Goal: Task Accomplishment & Management: Manage account settings

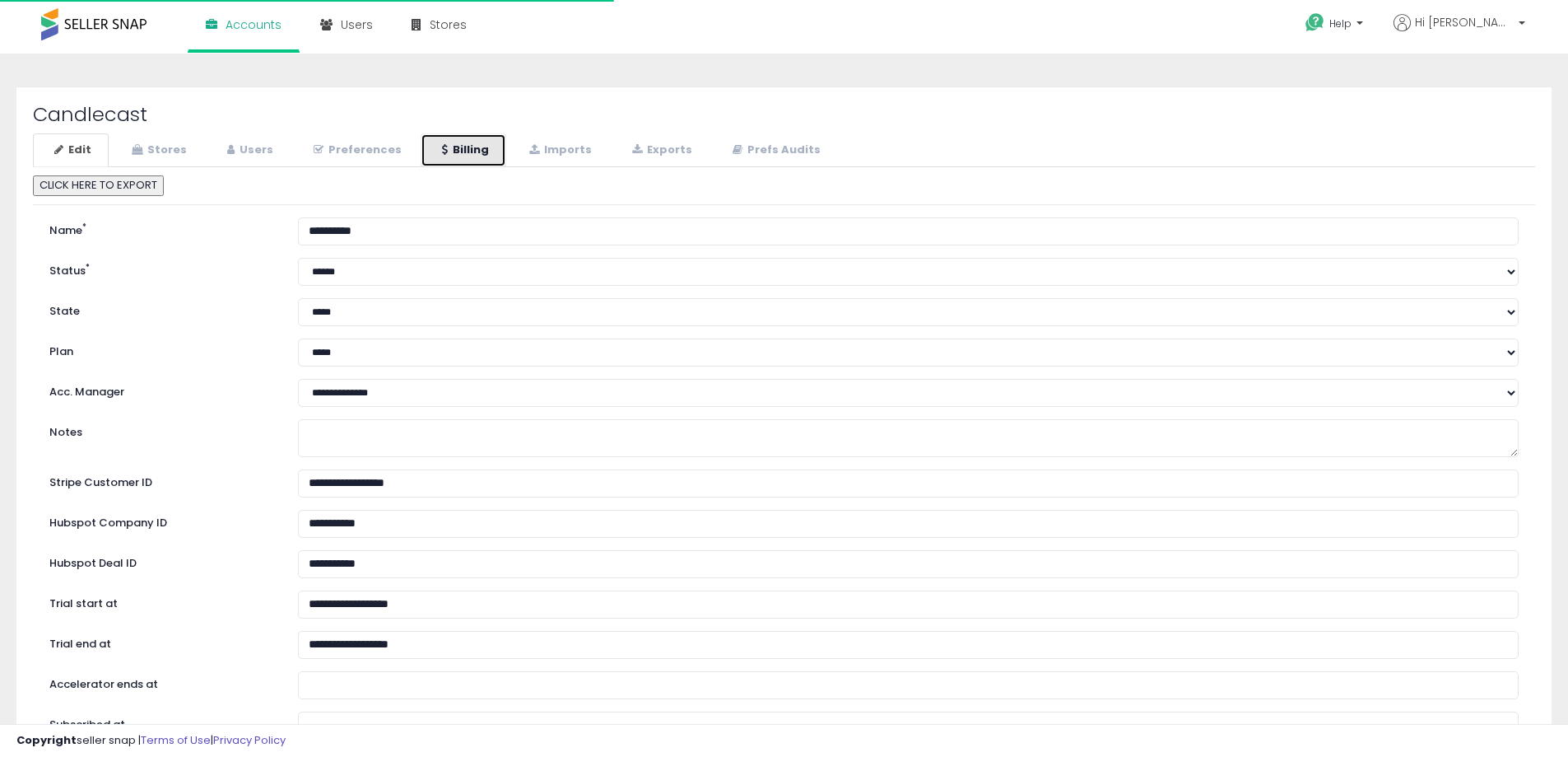
click at [464, 150] on link "Billing" at bounding box center [463, 150] width 86 height 34
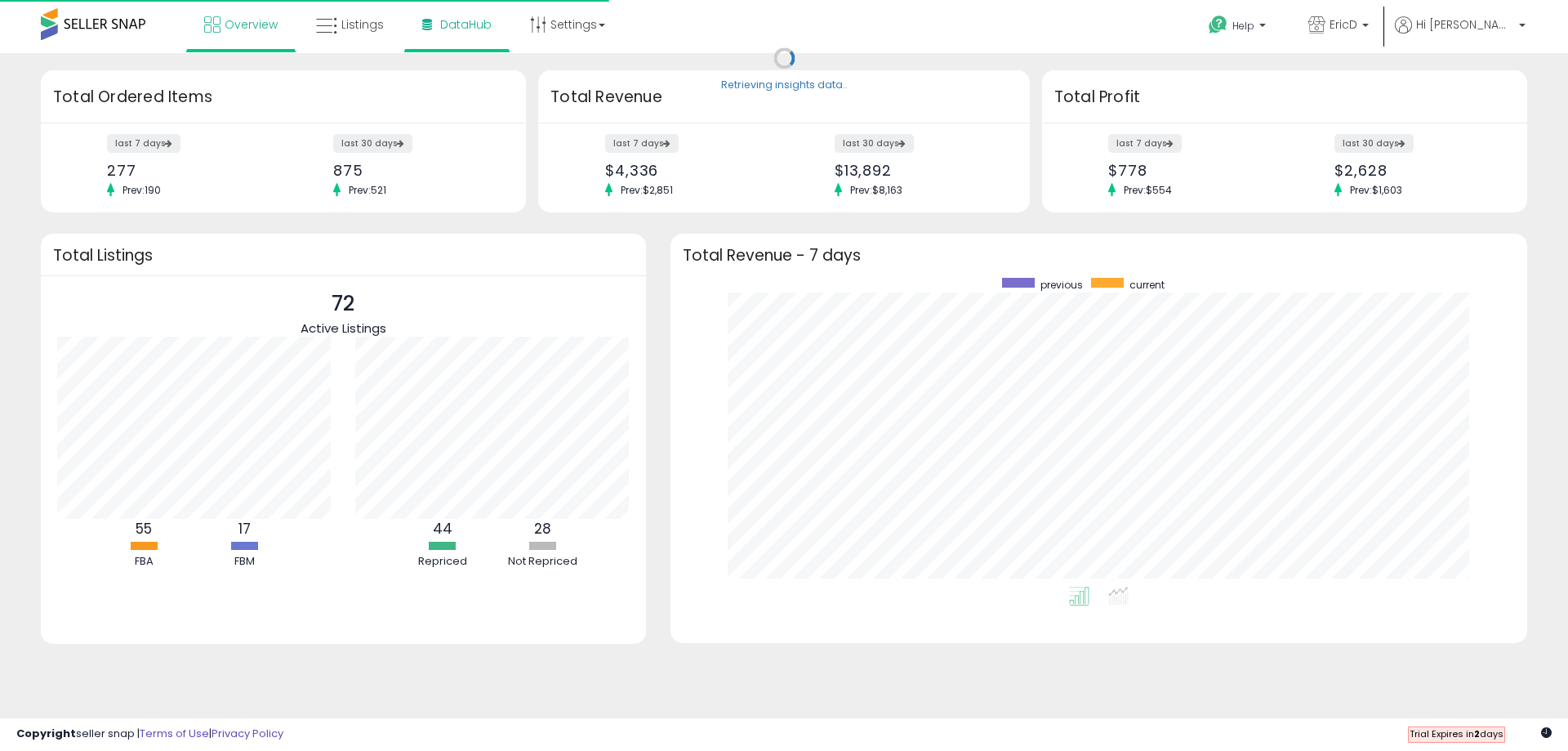
scroll to position [308, 825]
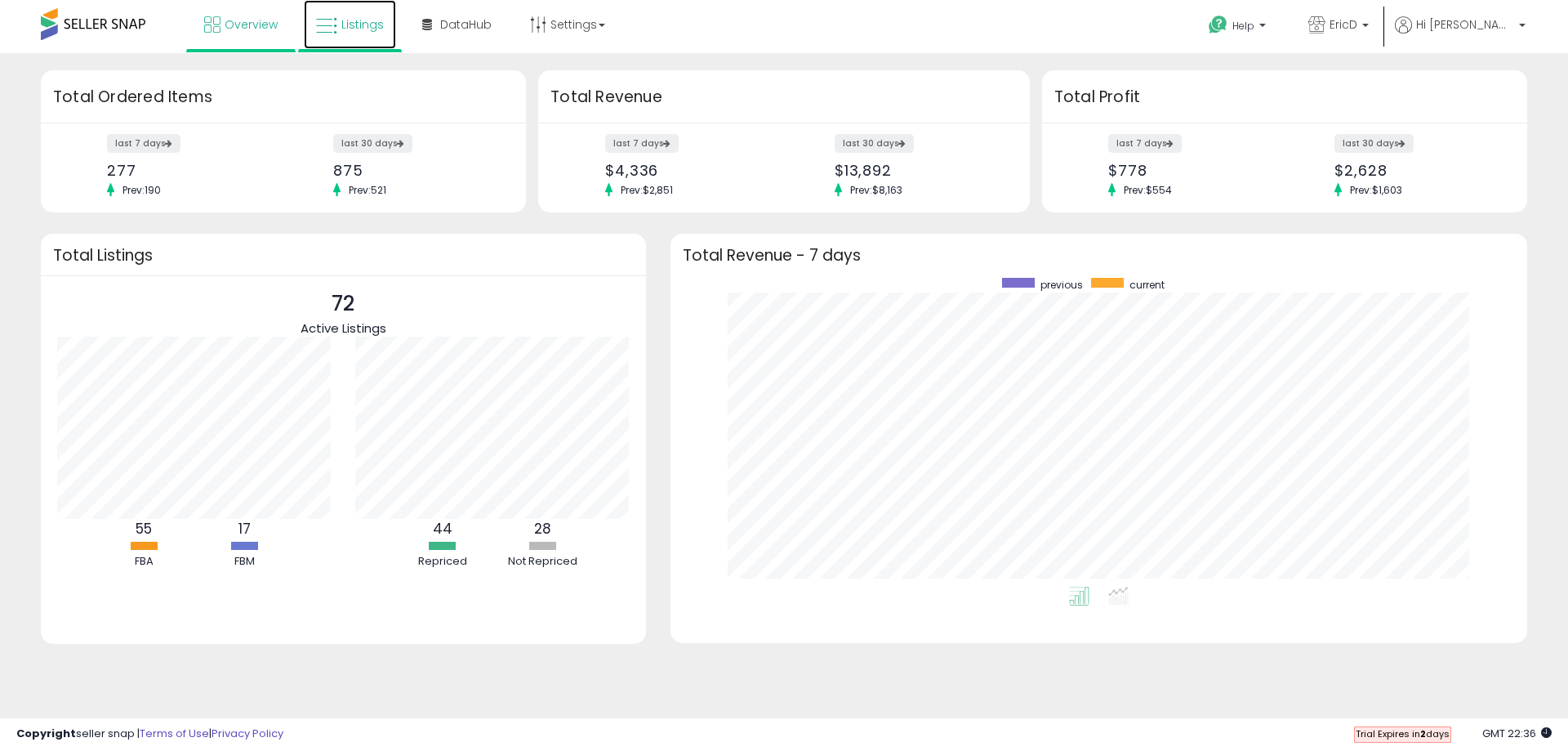
click at [342, 37] on link "Listings" at bounding box center [350, 24] width 92 height 49
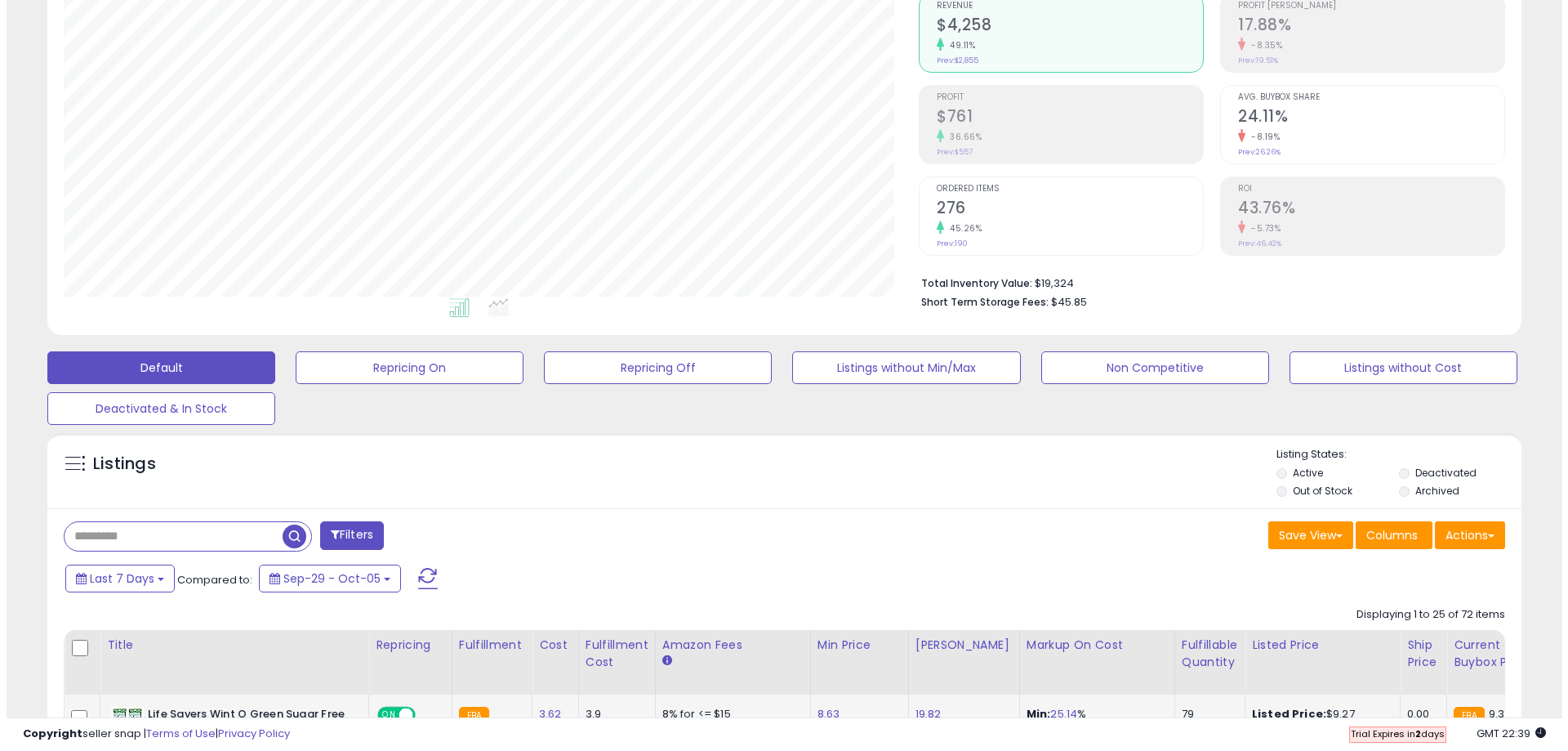
scroll to position [490, 0]
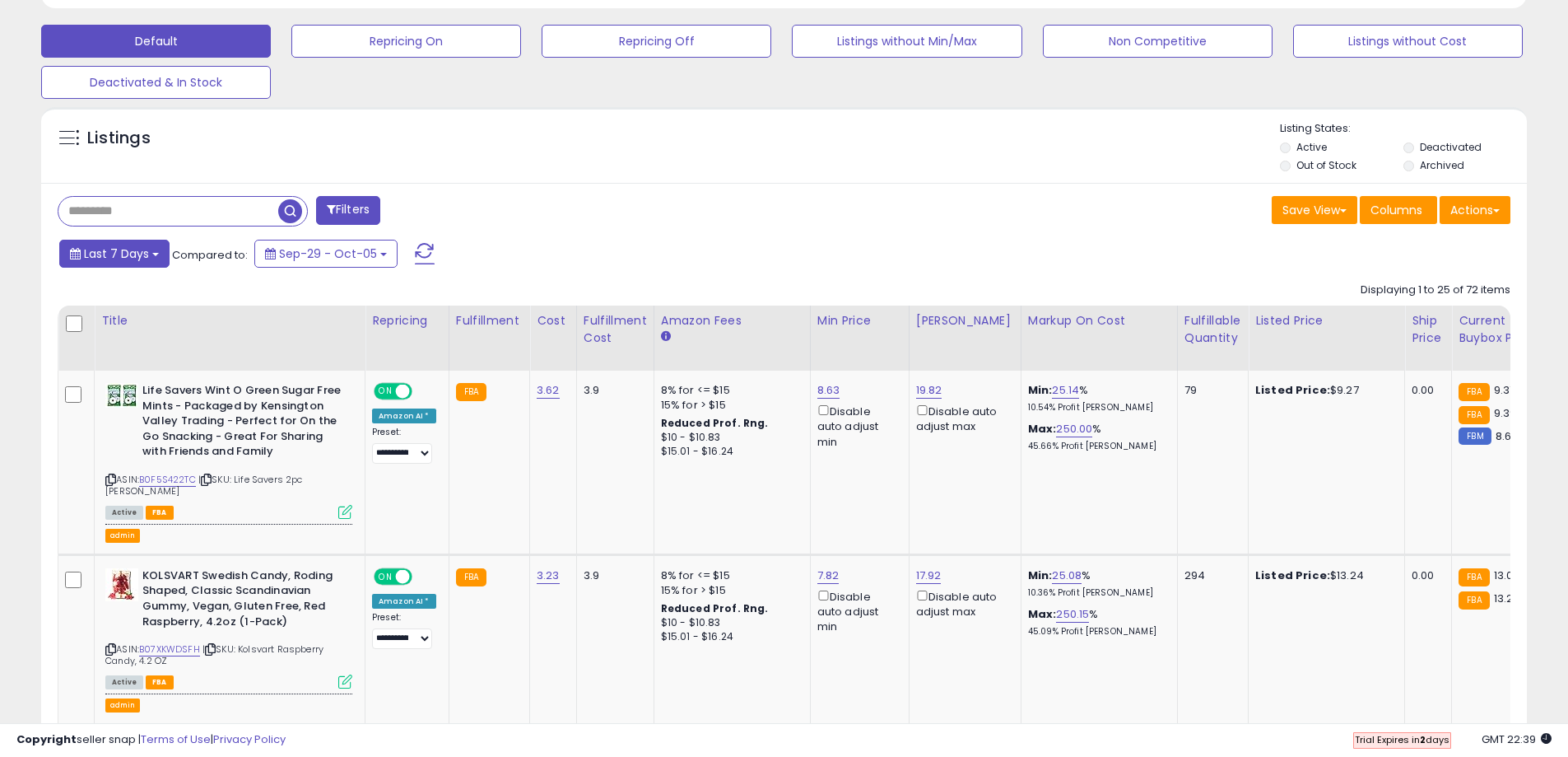
click at [137, 265] on button "Last 7 Days" at bounding box center [114, 254] width 111 height 28
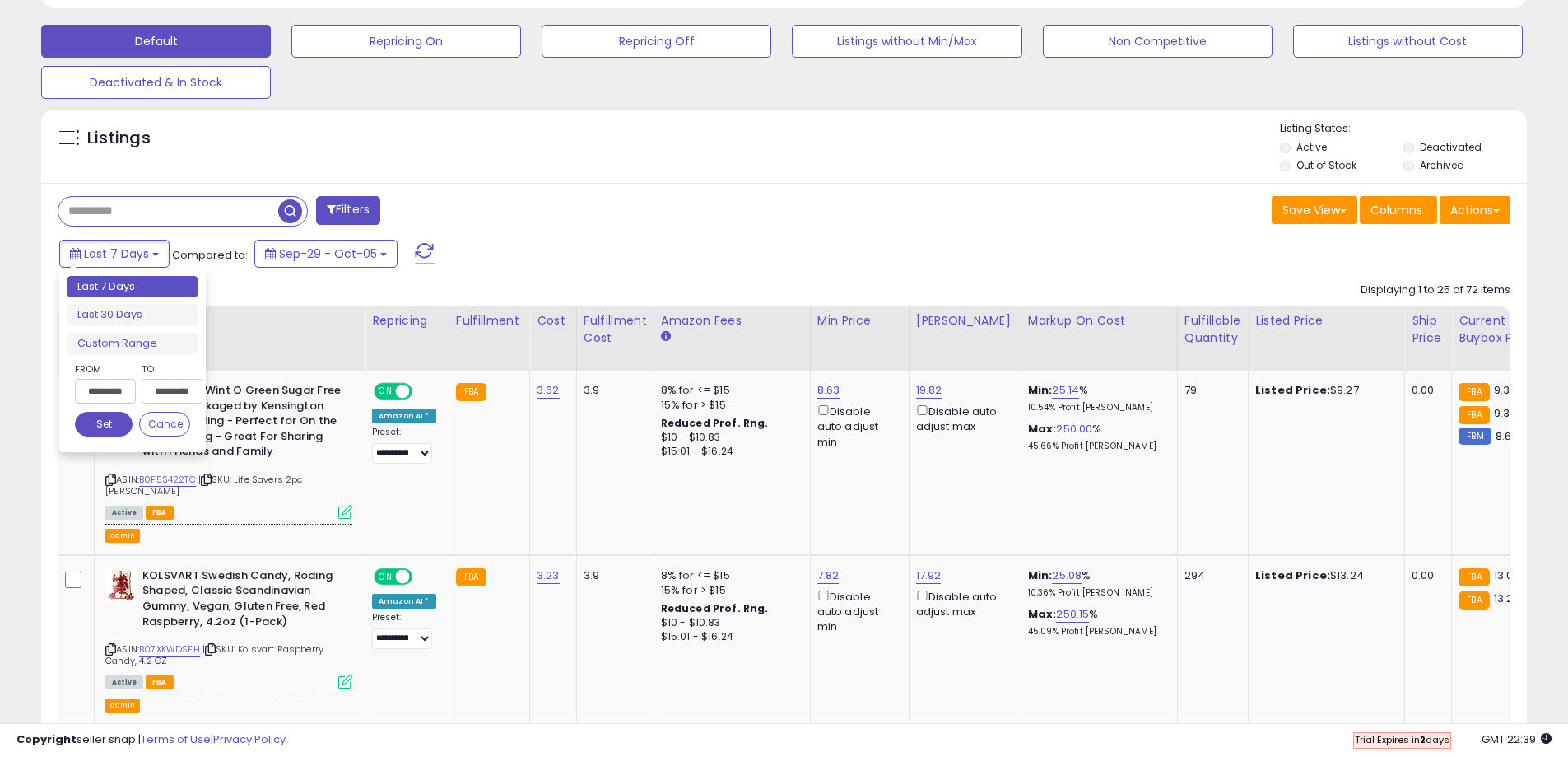
click at [115, 389] on input "**********" at bounding box center [106, 391] width 61 height 25
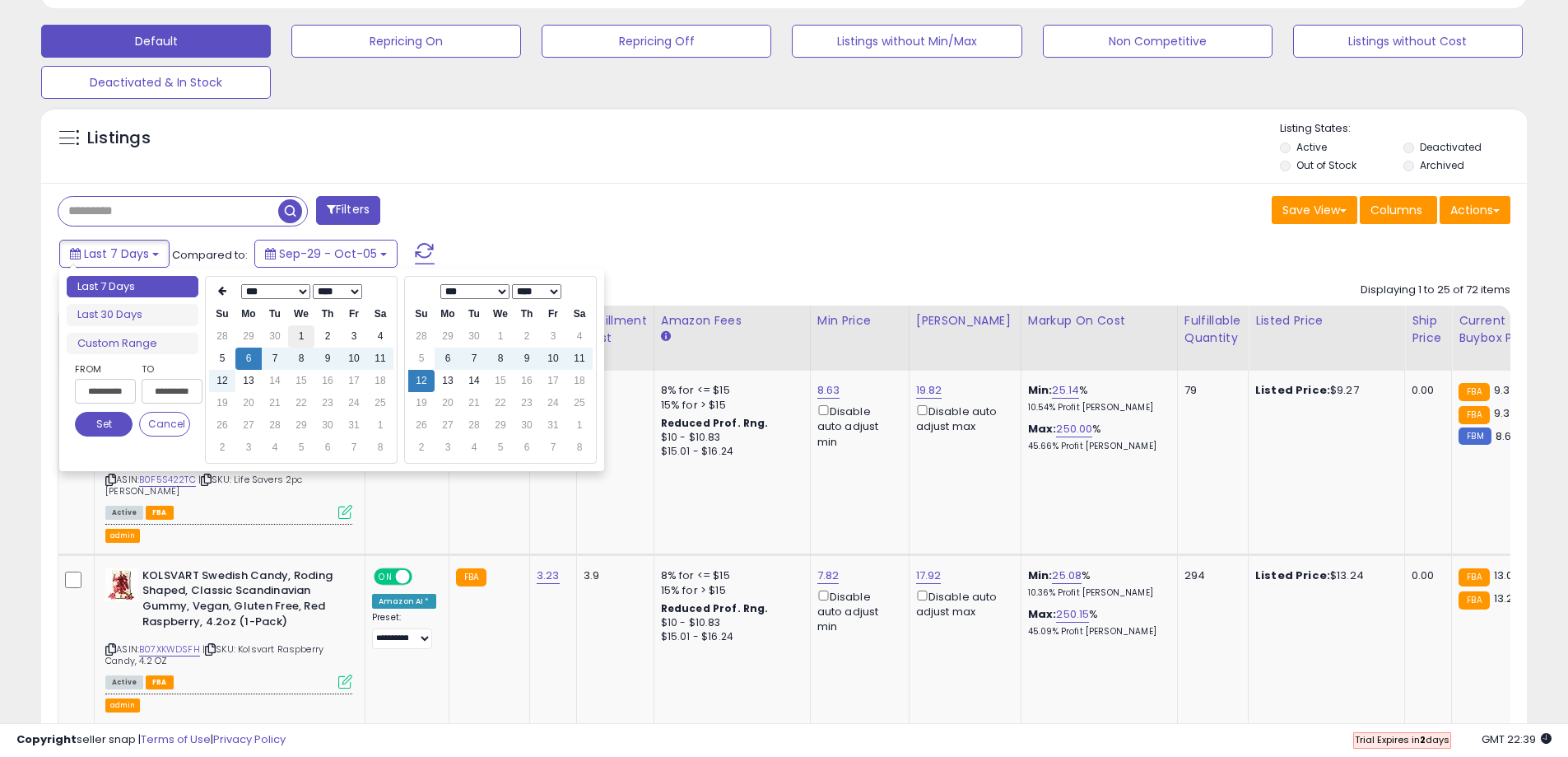
click at [309, 339] on td "1" at bounding box center [301, 336] width 27 height 23
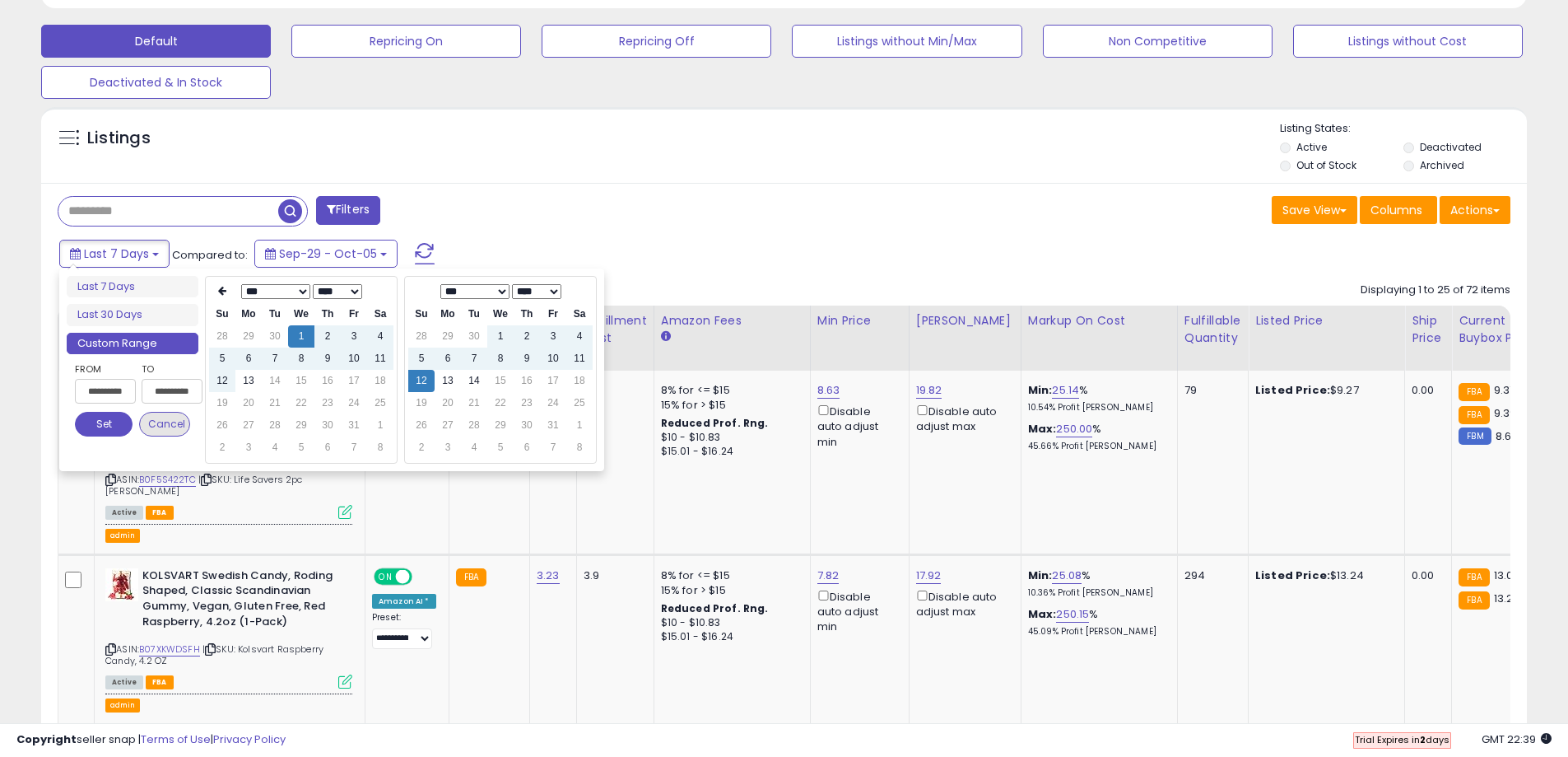
type input "**********"
click at [122, 420] on button "Set" at bounding box center [104, 423] width 57 height 25
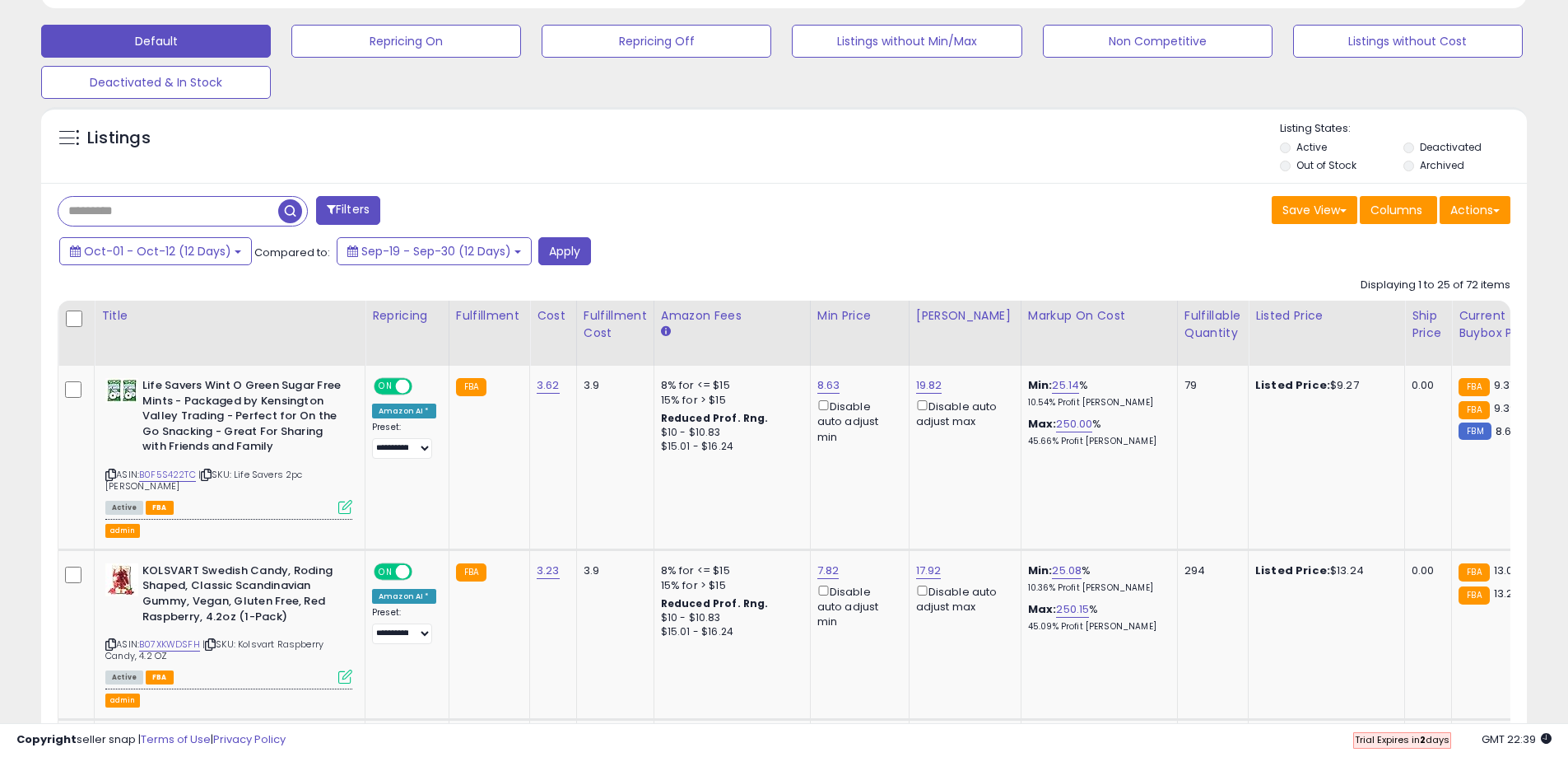
click at [370, 203] on button "Filters" at bounding box center [347, 210] width 64 height 29
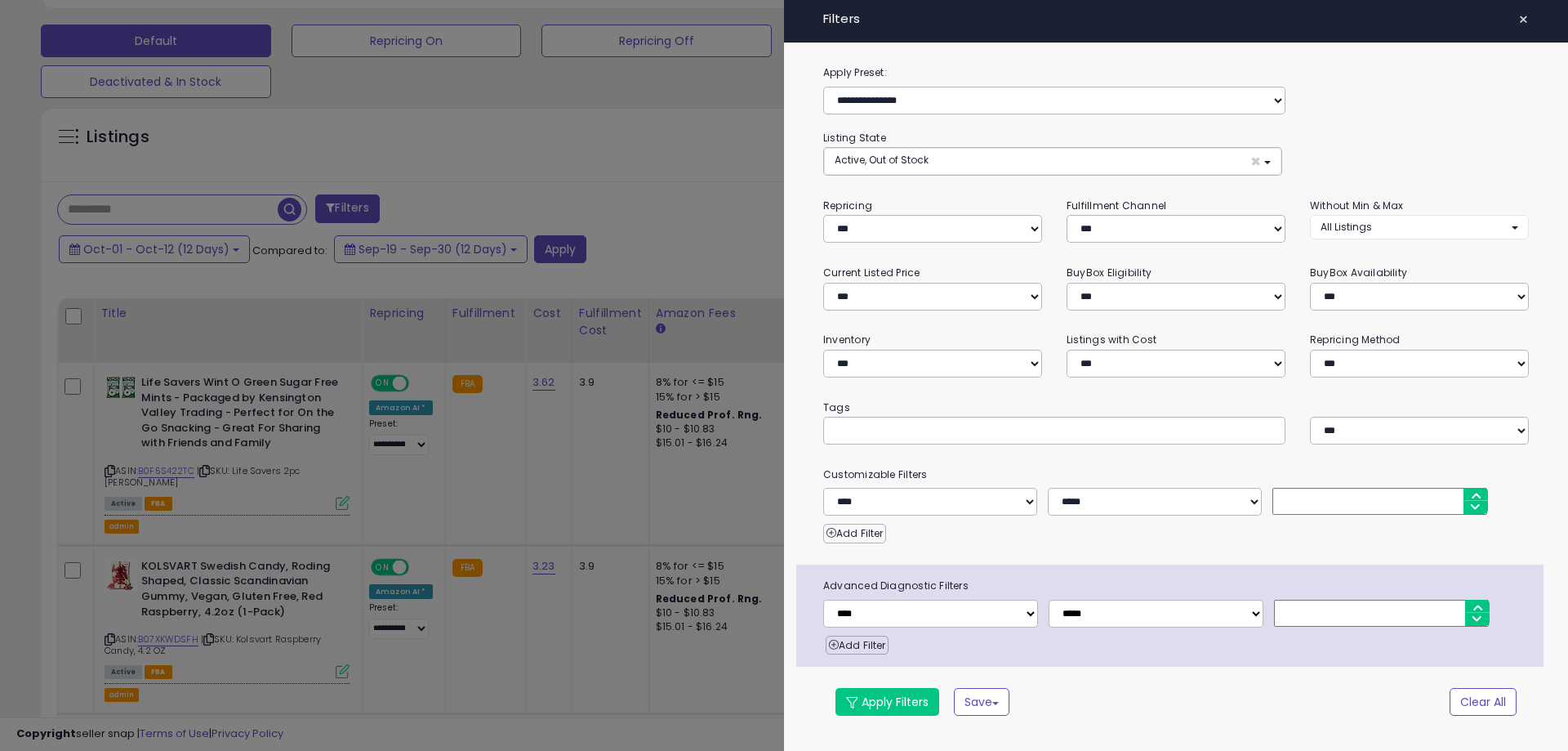
scroll to position [335, 863]
click at [982, 227] on select "**********" at bounding box center [933, 228] width 219 height 27
select select "**"
click at [824, 214] on select "**********" at bounding box center [933, 228] width 219 height 27
click at [898, 498] on select "**********" at bounding box center [930, 501] width 214 height 27
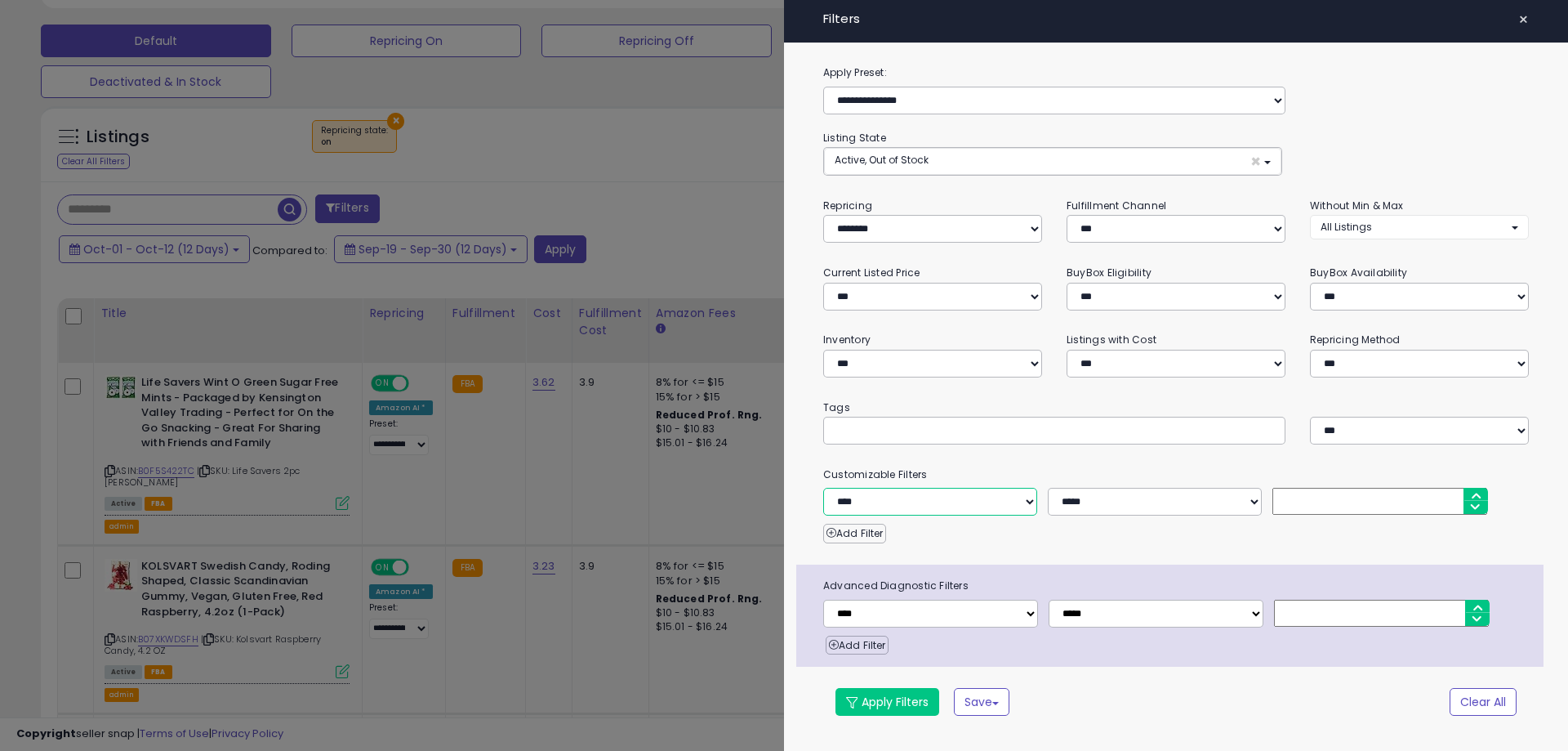
select select "**********"
click at [824, 488] on select "**********" at bounding box center [930, 501] width 214 height 27
click at [1172, 510] on select "**********" at bounding box center [1155, 501] width 214 height 27
select select "**"
click at [1048, 488] on select "**********" at bounding box center [1155, 501] width 214 height 27
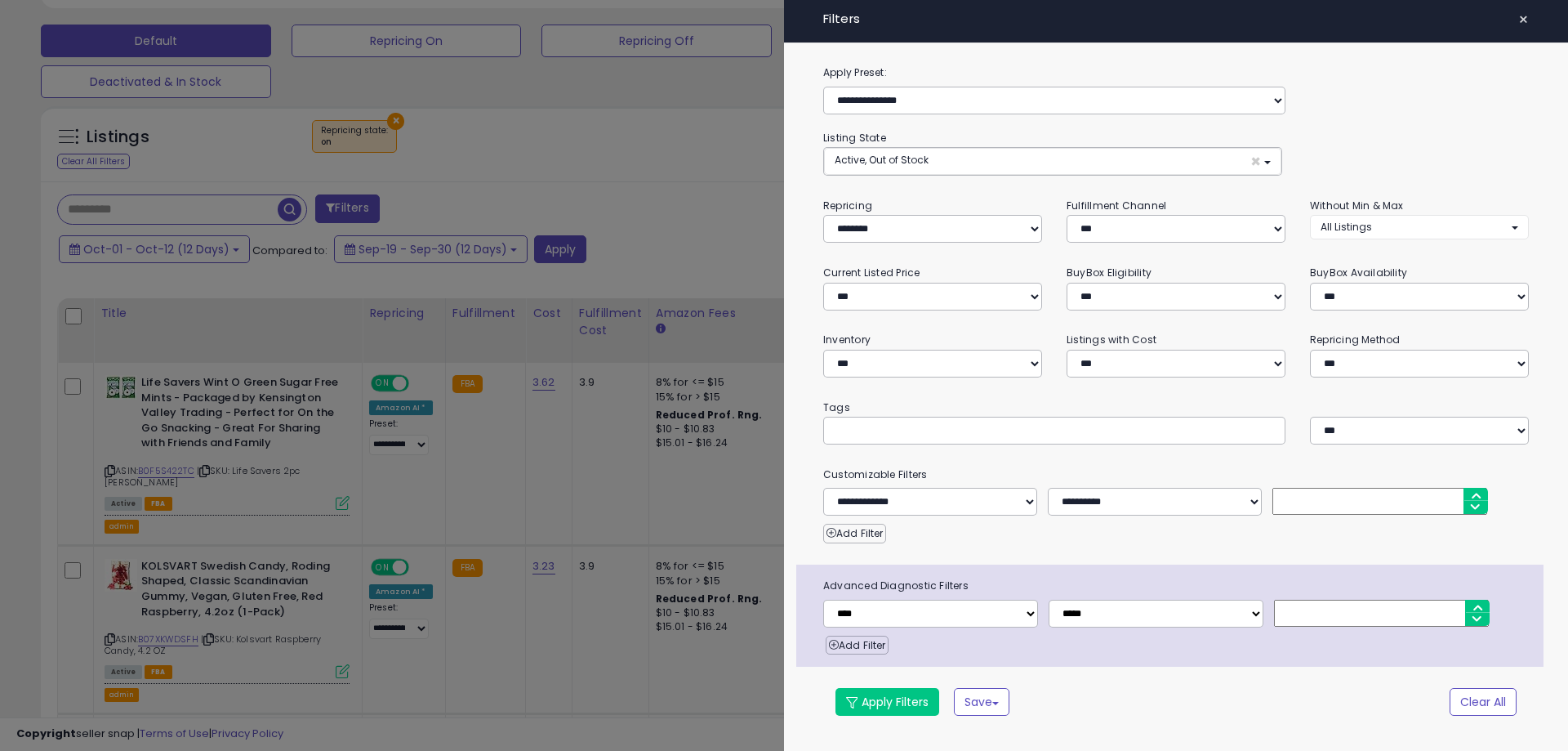
click at [1322, 505] on input "number" at bounding box center [1380, 501] width 214 height 27
type input "*"
click at [894, 708] on button "Apply Filters" at bounding box center [887, 701] width 104 height 27
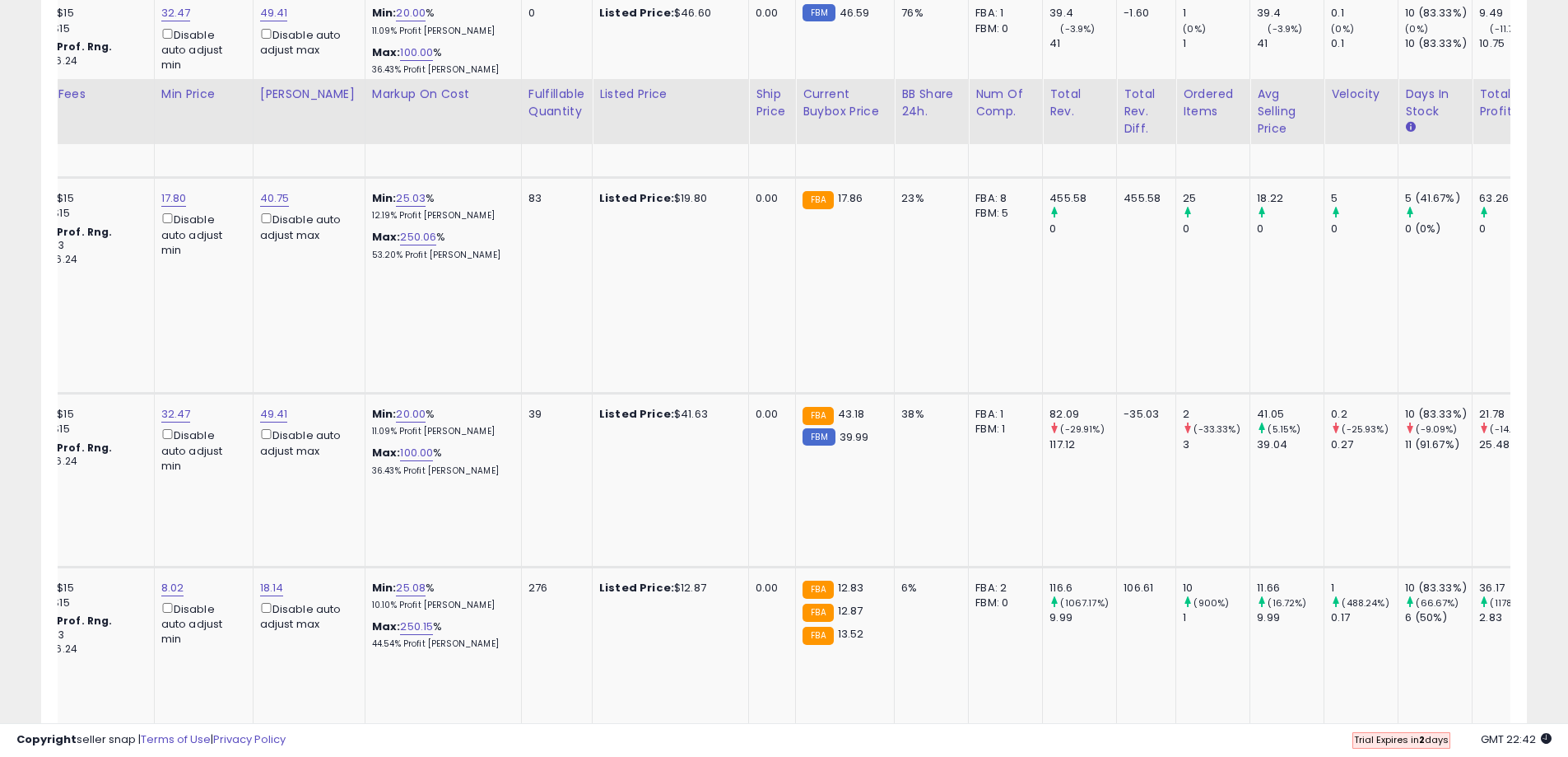
scroll to position [1400, 0]
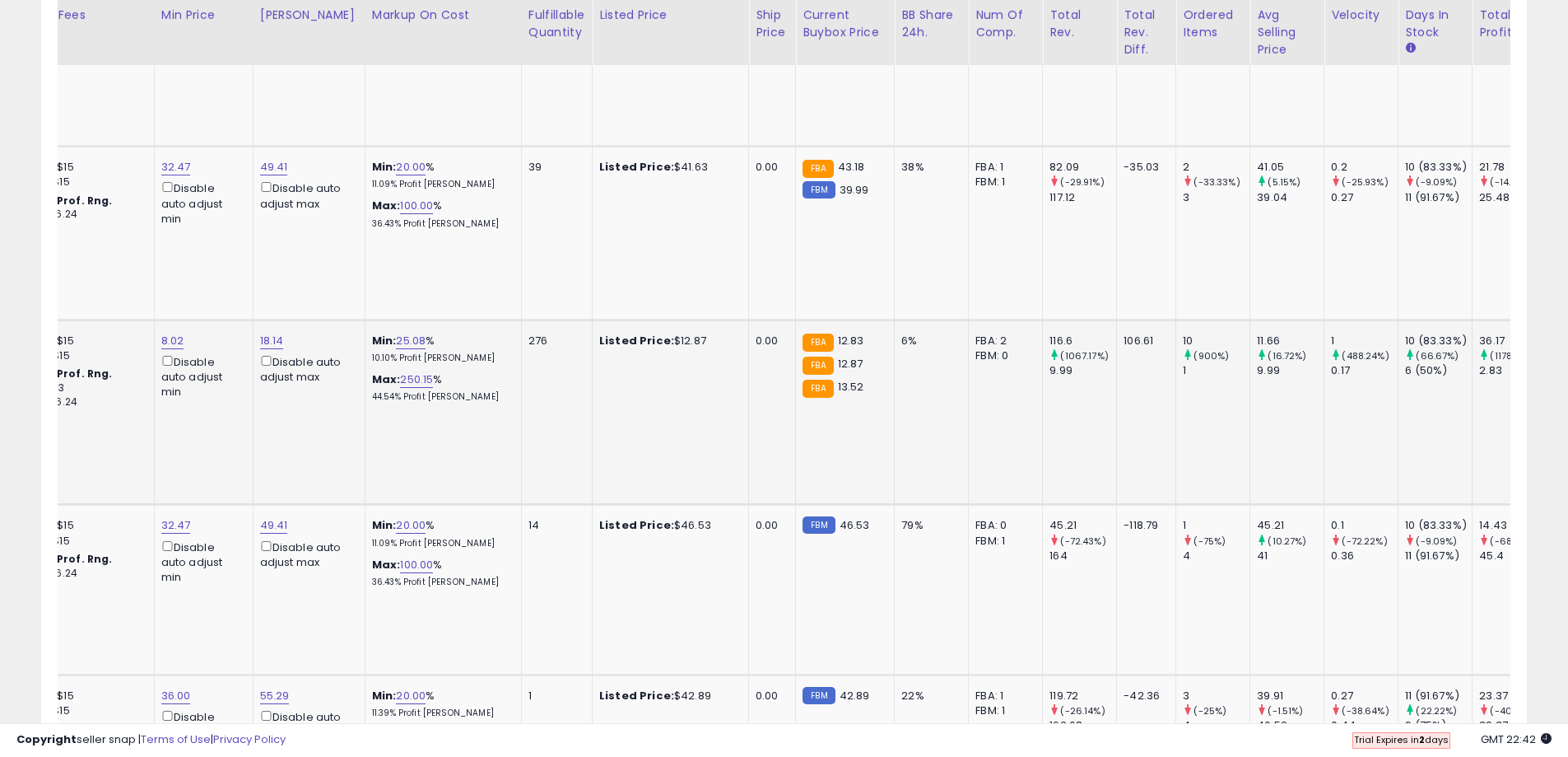
drag, startPoint x: 1580, startPoint y: 8, endPoint x: 1039, endPoint y: 429, distance: 685.5
click at [1043, 429] on td "116.6 (1067.17%) 9.99" at bounding box center [1080, 413] width 74 height 186
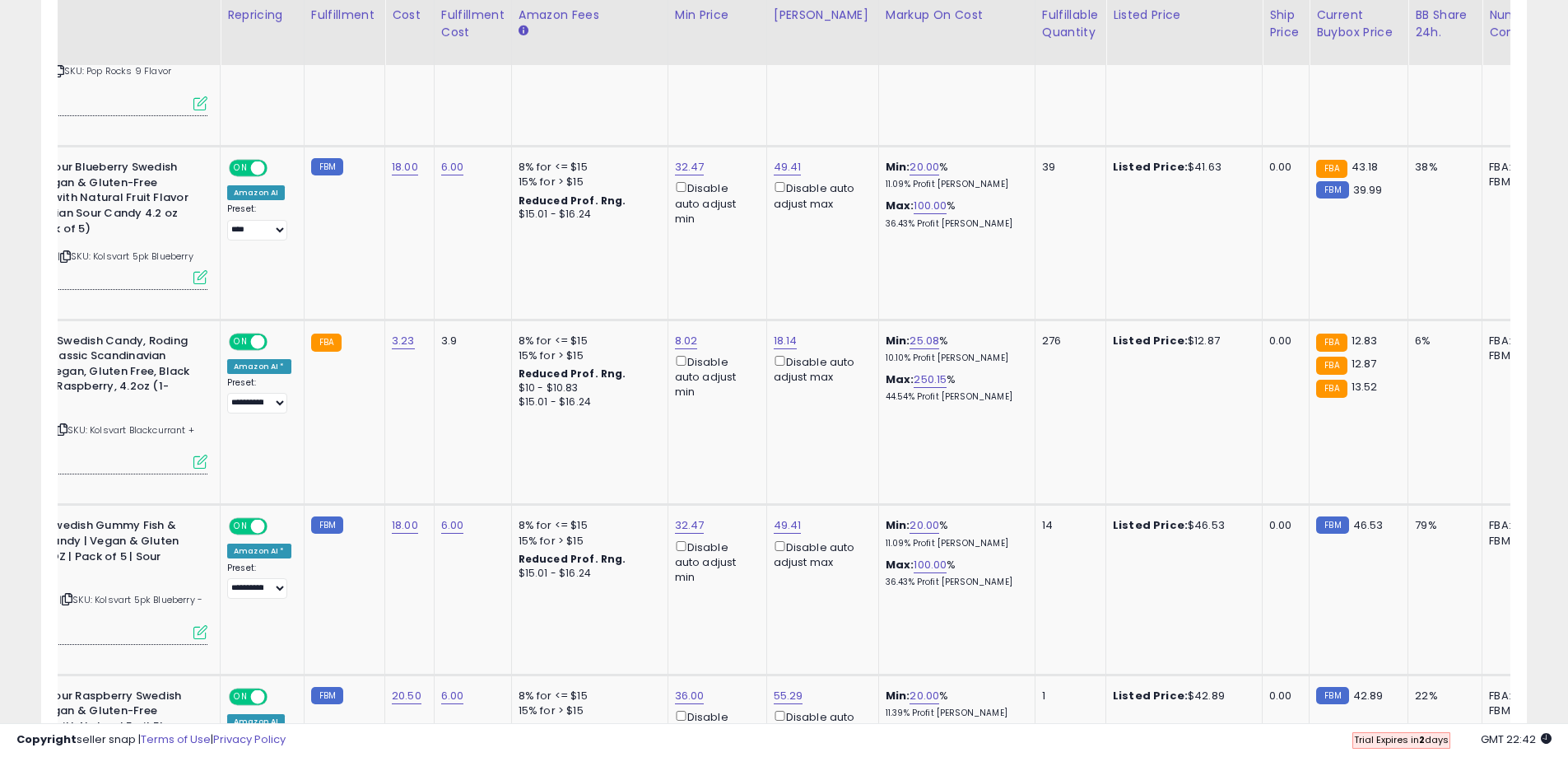
scroll to position [0, 14]
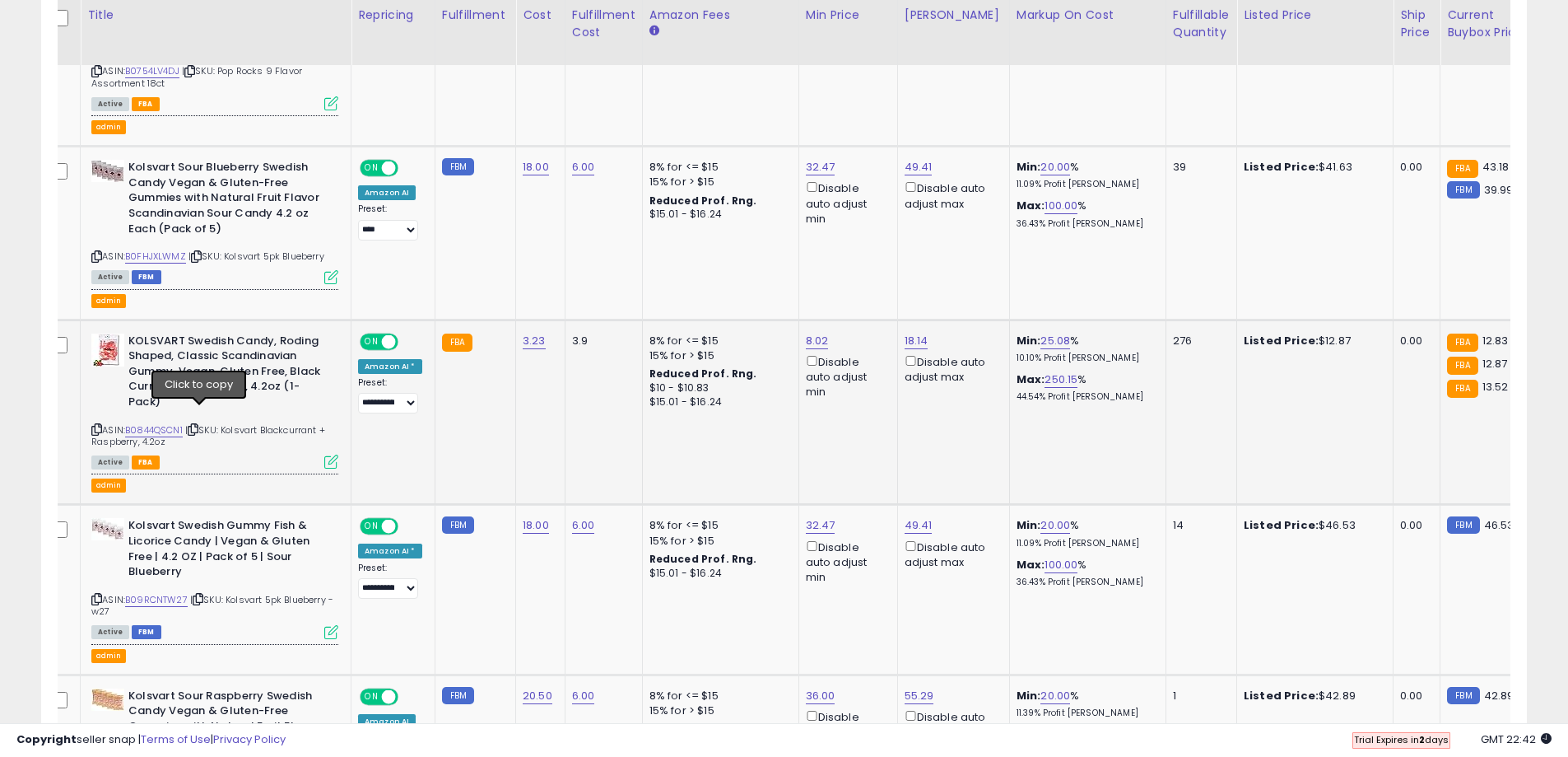
click at [198, 424] on icon at bounding box center [192, 428] width 11 height 9
click at [926, 251] on td "49.41 Disable auto adjust max" at bounding box center [952, 232] width 112 height 173
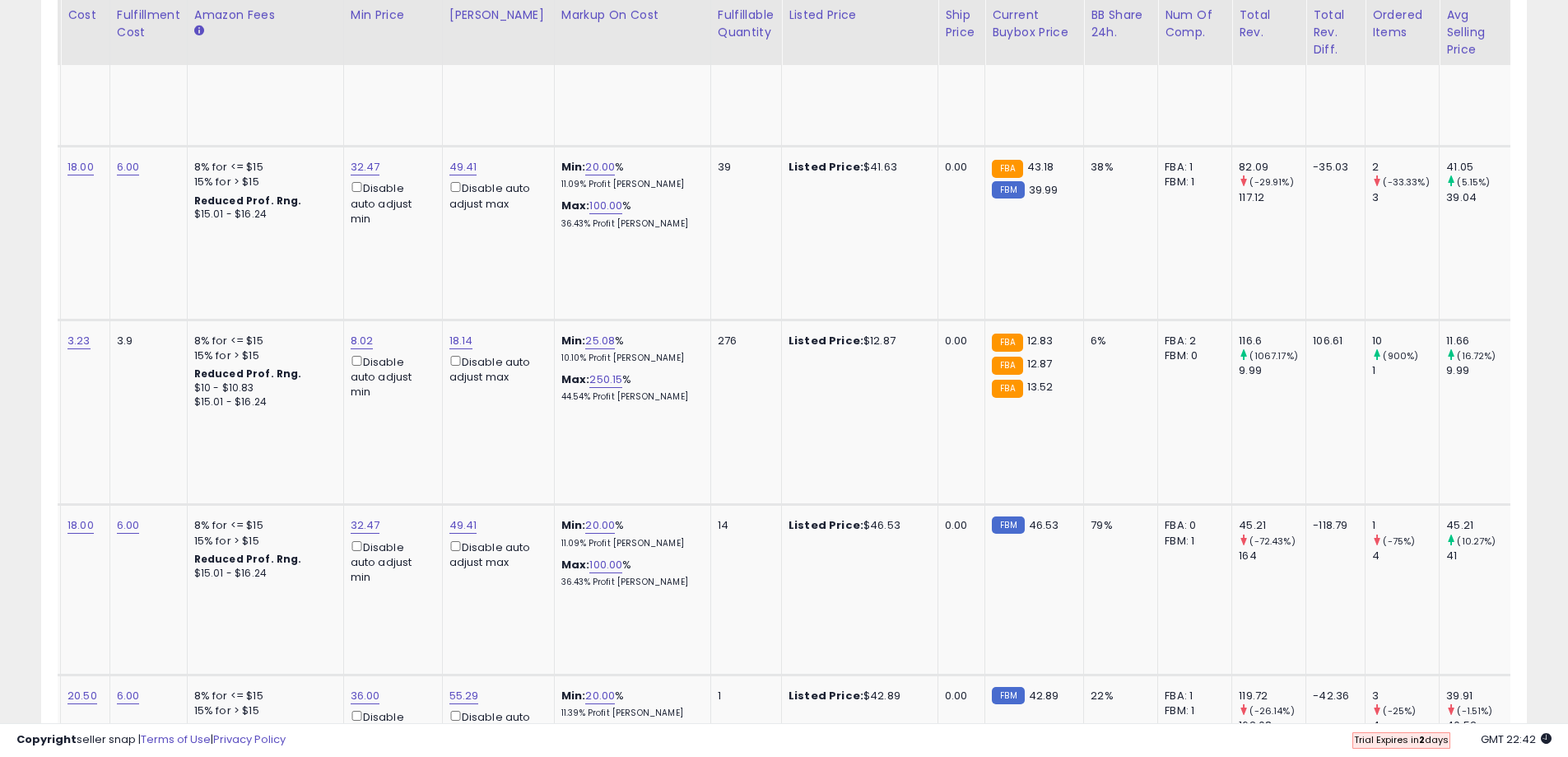
scroll to position [0, 613]
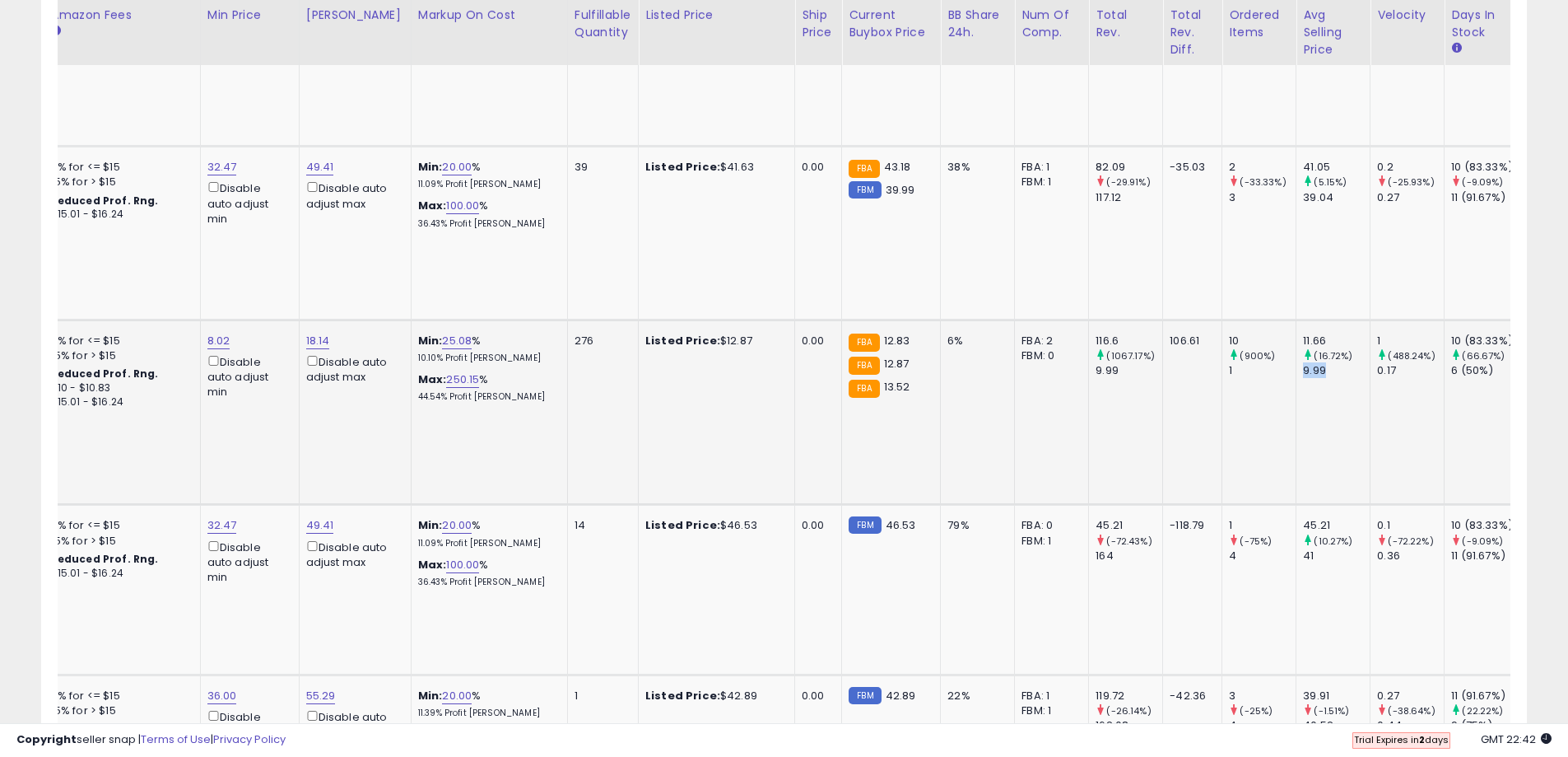
drag, startPoint x: 1278, startPoint y: 370, endPoint x: 1312, endPoint y: 375, distance: 34.4
click at [1312, 375] on td "11.66 (16.72%) 9.99" at bounding box center [1333, 413] width 74 height 186
copy div "9.99"
drag, startPoint x: 1274, startPoint y: 340, endPoint x: 1315, endPoint y: 336, distance: 41.2
click at [1315, 336] on tr "**********" at bounding box center [714, 413] width 2536 height 186
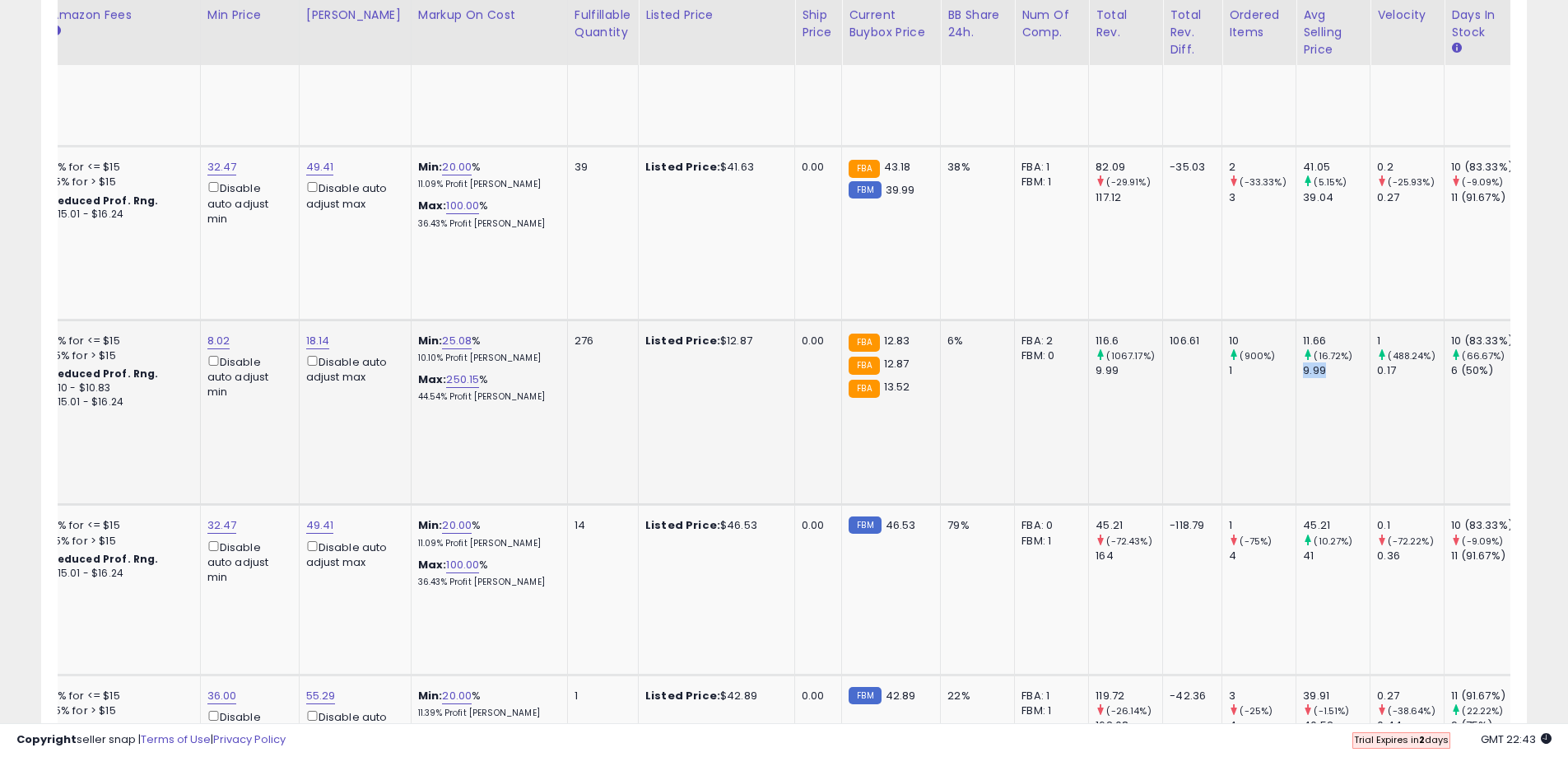
click at [1303, 336] on div "11.66" at bounding box center [1336, 341] width 67 height 15
drag, startPoint x: 1298, startPoint y: 359, endPoint x: 1326, endPoint y: 361, distance: 28.1
click at [1326, 361] on small "(16.72%)" at bounding box center [1332, 355] width 38 height 13
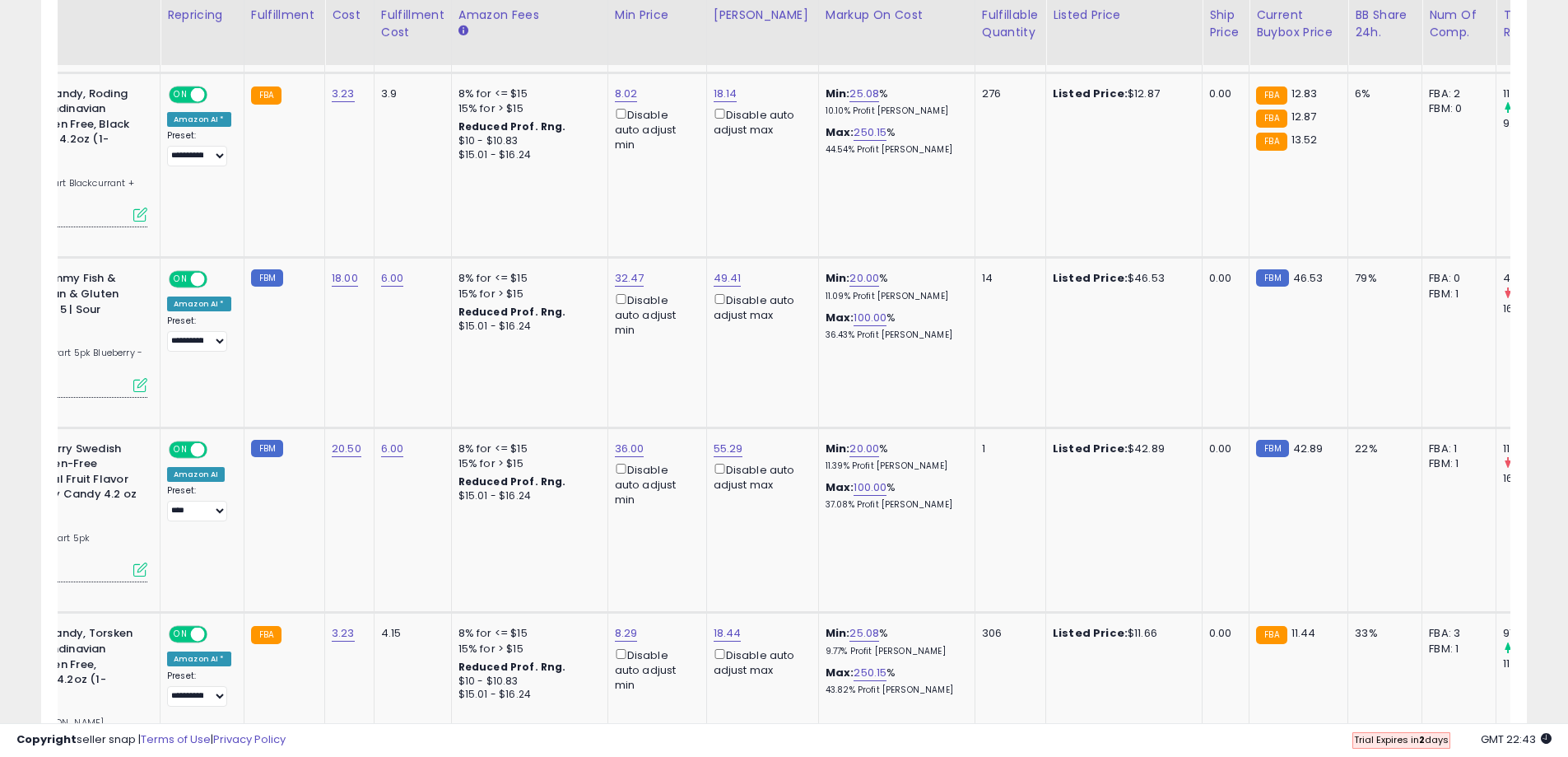
scroll to position [0, 3]
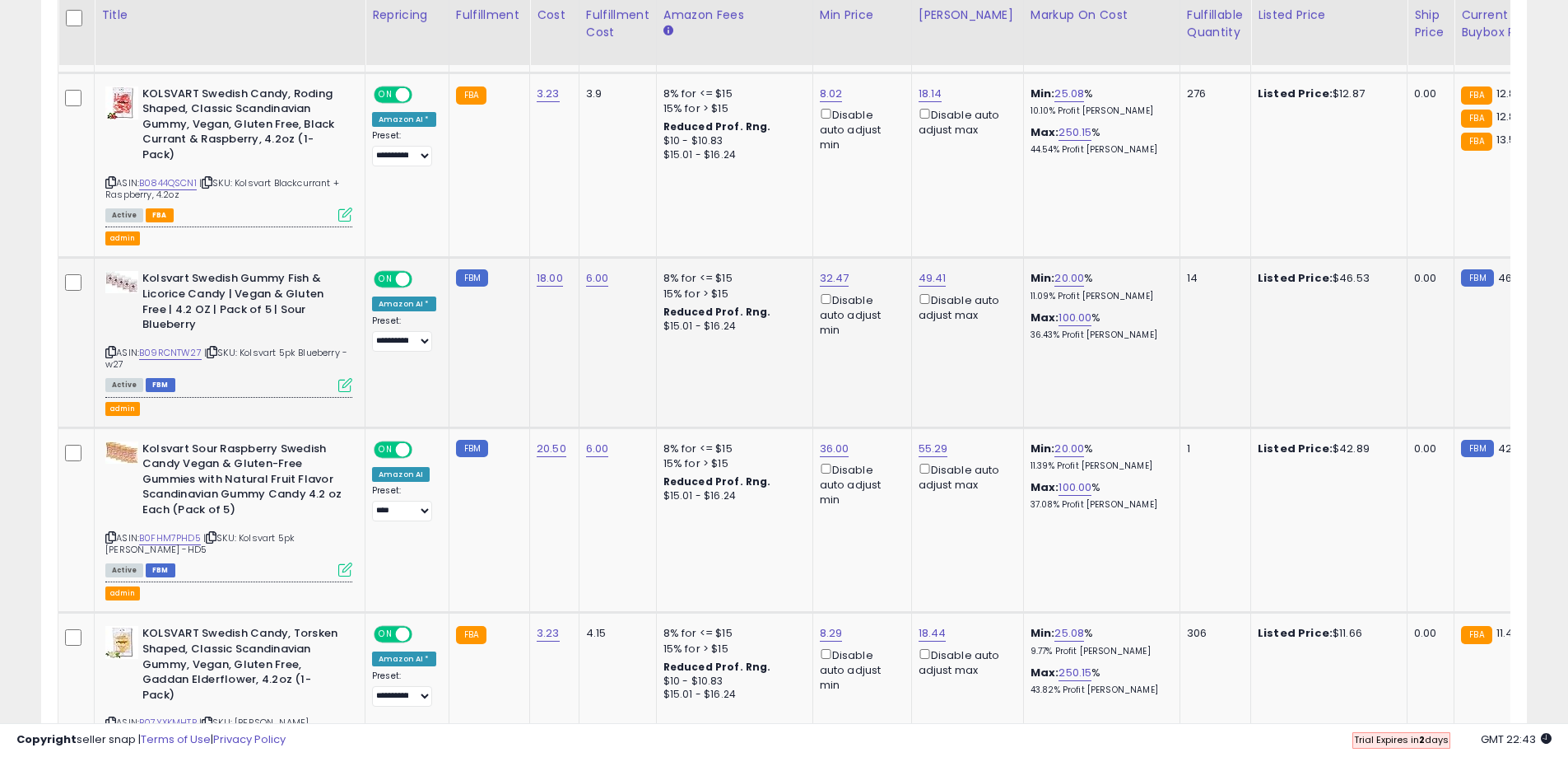
click at [215, 347] on icon at bounding box center [211, 351] width 11 height 9
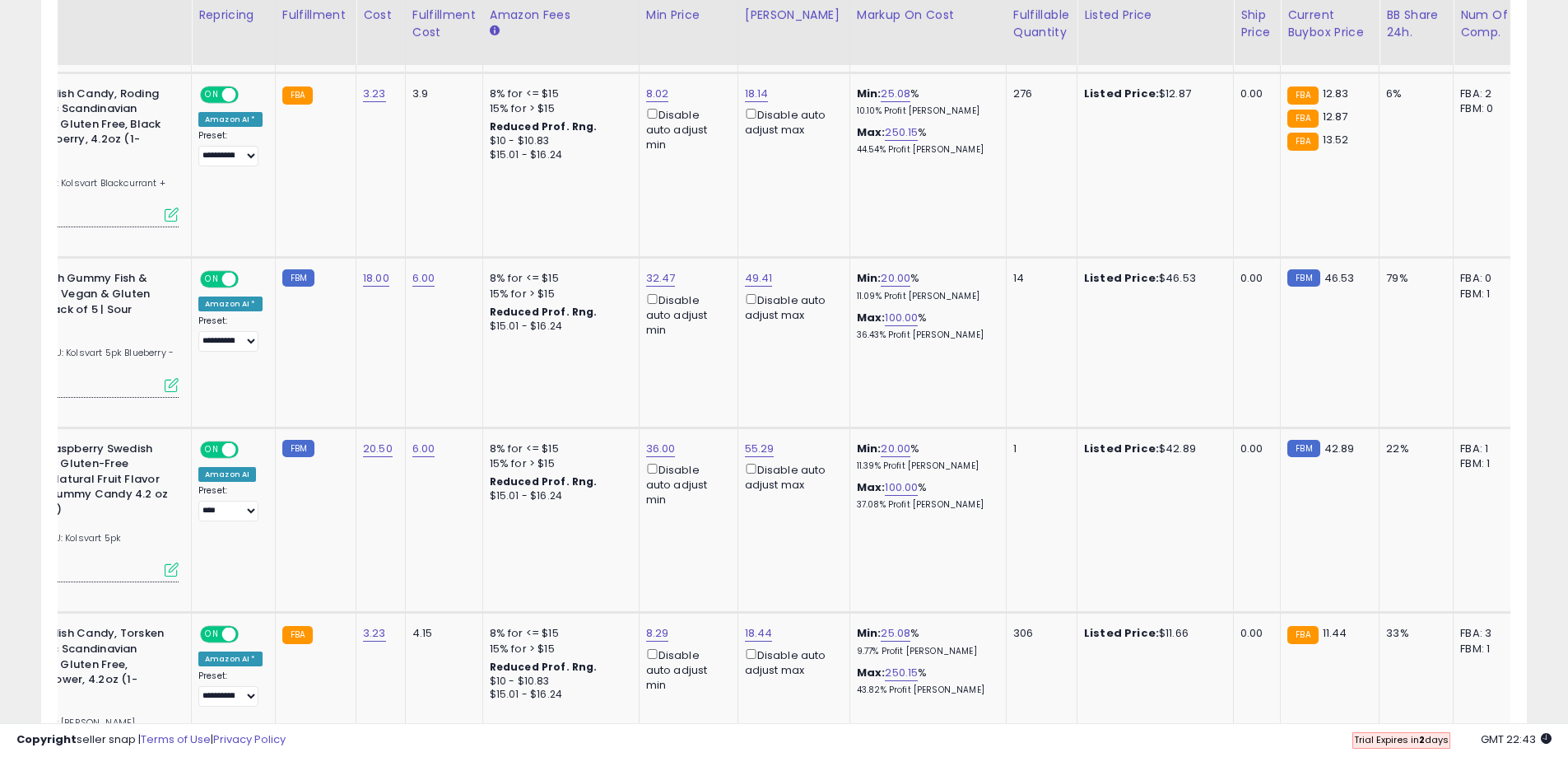
scroll to position [0, 323]
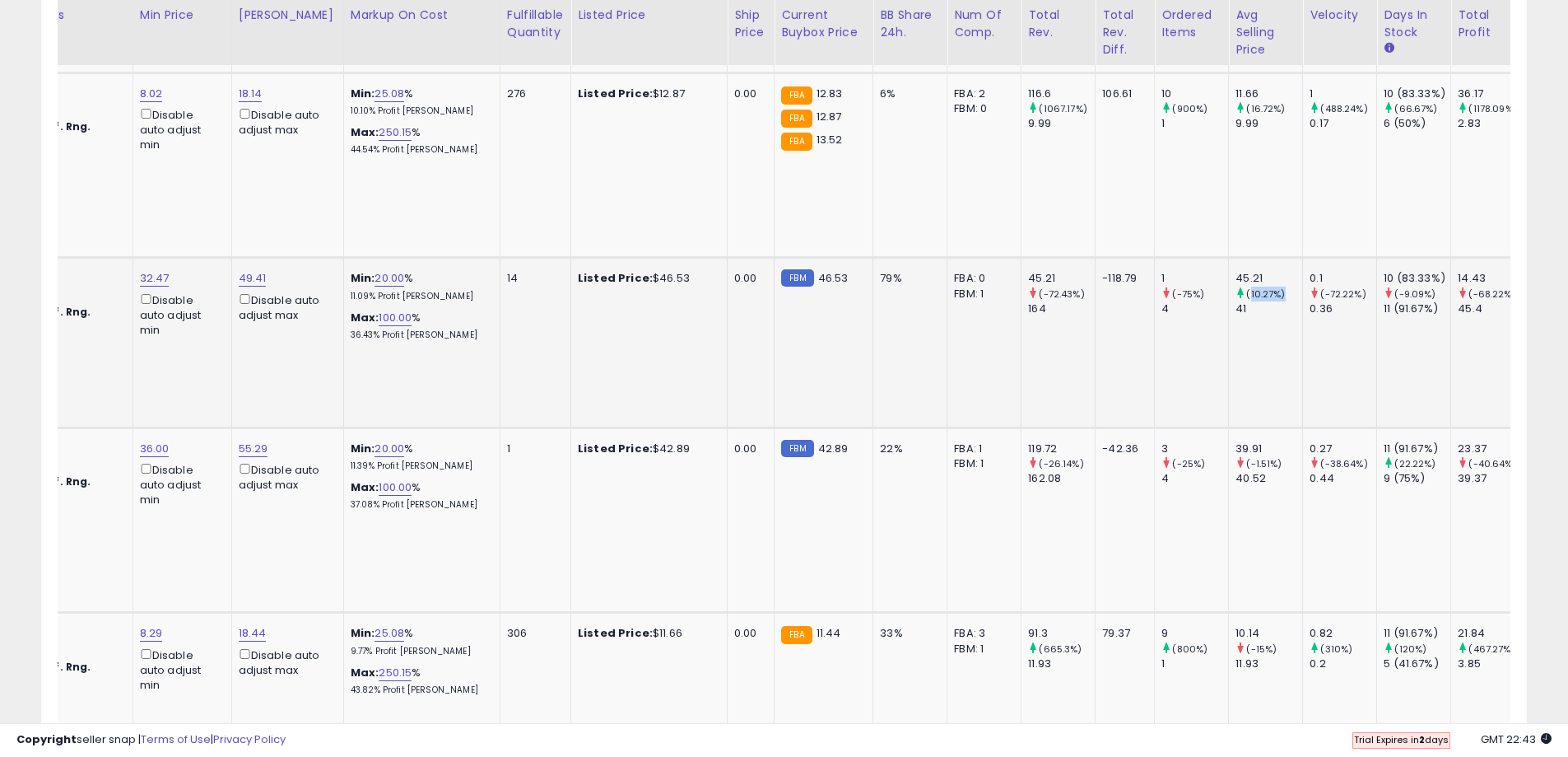
drag, startPoint x: 1231, startPoint y: 274, endPoint x: 1261, endPoint y: 280, distance: 30.6
click at [1261, 287] on small "(10.27%)" at bounding box center [1265, 293] width 38 height 13
copy small "(10.27%"
drag, startPoint x: 1213, startPoint y: 296, endPoint x: 1232, endPoint y: 298, distance: 19.1
click at [1232, 298] on td "45.21 (10.27%) 41" at bounding box center [1265, 342] width 74 height 170
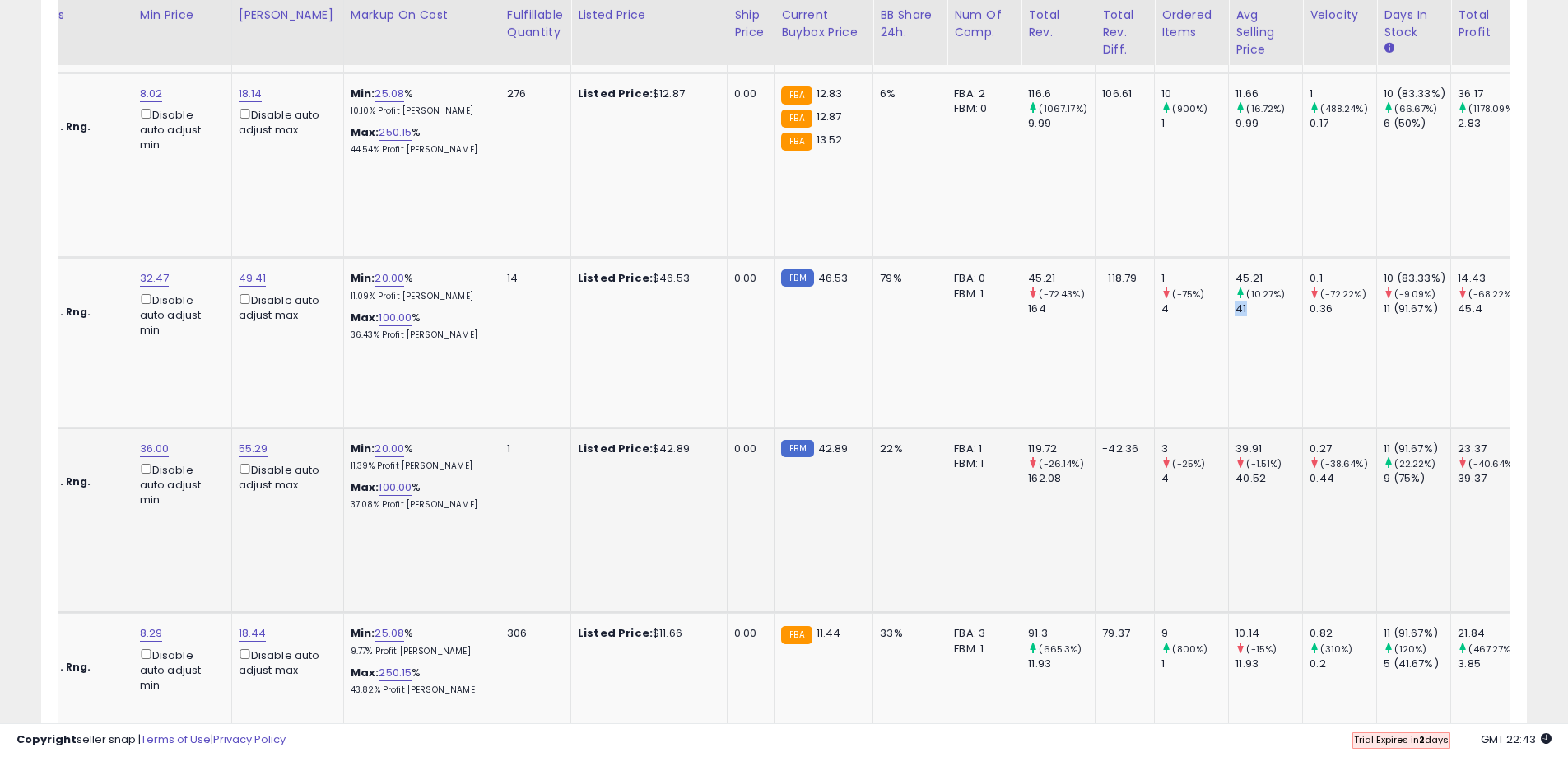
copy div "41"
drag, startPoint x: 1220, startPoint y: 262, endPoint x: 1244, endPoint y: 261, distance: 24.0
click at [1244, 261] on td "45.21 (10.27%) 41" at bounding box center [1265, 342] width 74 height 170
copy div "45.21"
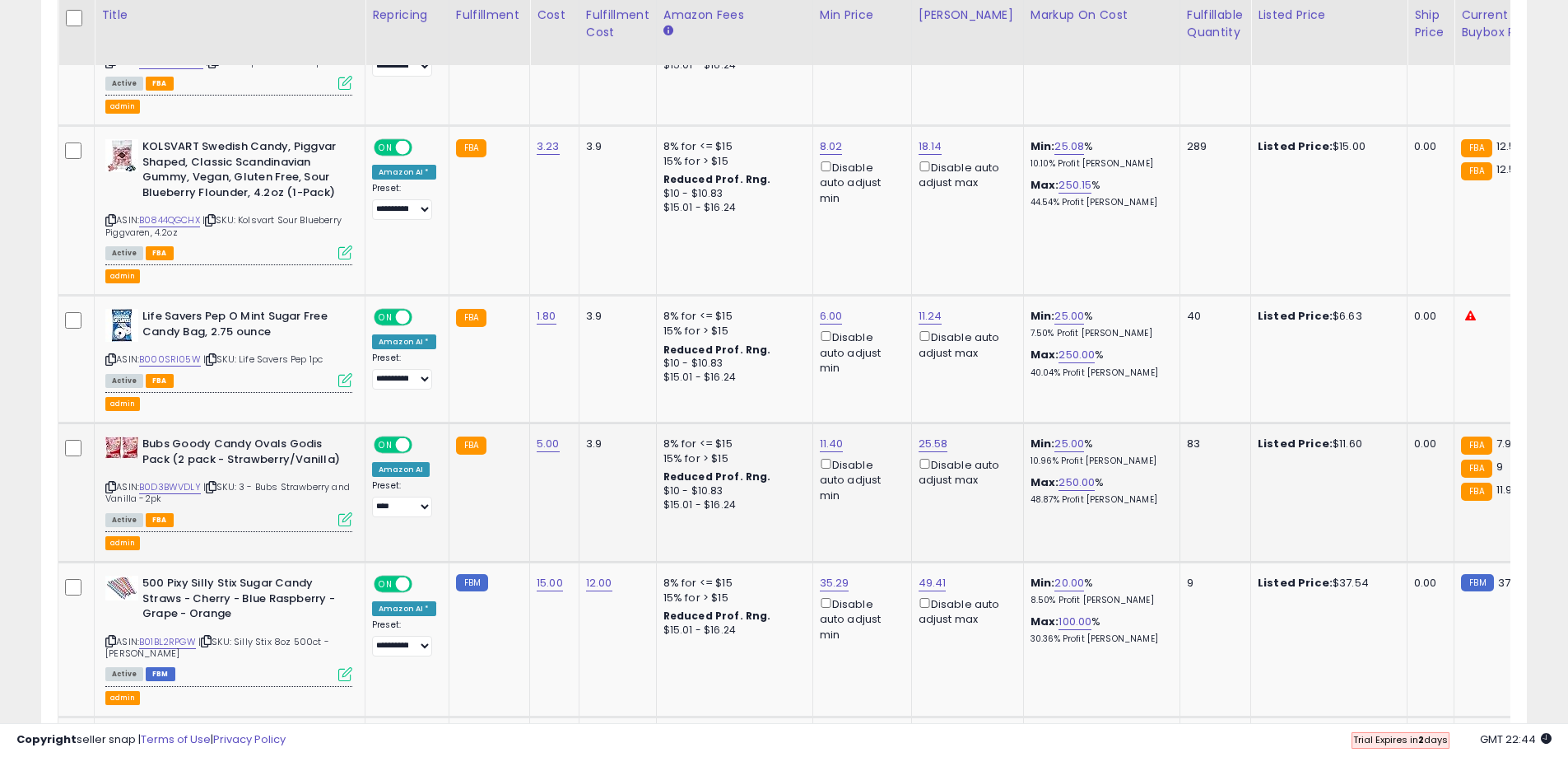
click at [216, 483] on icon at bounding box center [211, 487] width 11 height 9
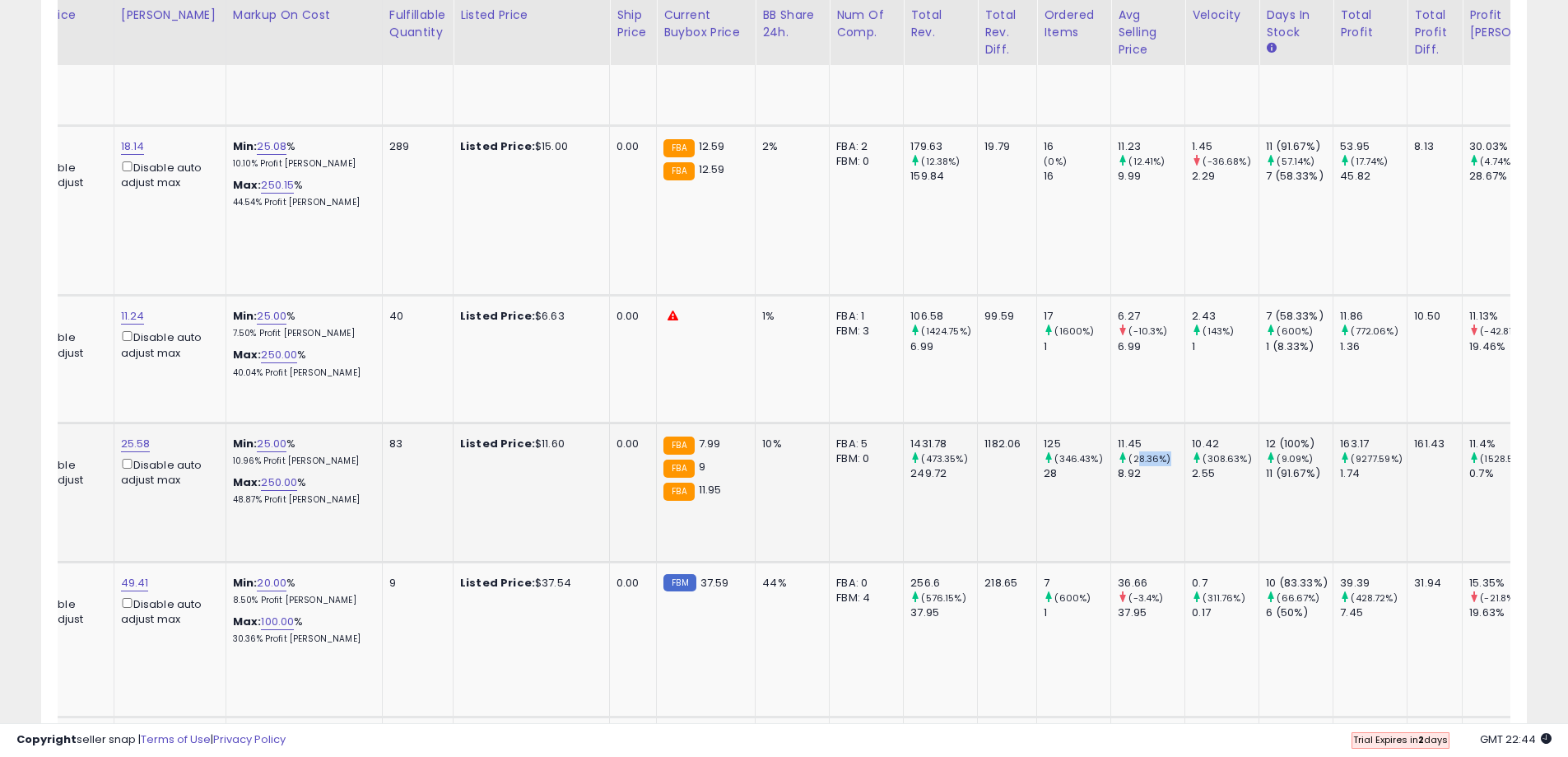
drag, startPoint x: 1115, startPoint y: 444, endPoint x: 1144, endPoint y: 447, distance: 29.2
click at [1144, 451] on div "(28.36%)" at bounding box center [1152, 458] width 67 height 15
drag, startPoint x: 1122, startPoint y: 454, endPoint x: 1097, endPoint y: 451, distance: 25.2
click at [1118, 466] on div "8.92" at bounding box center [1152, 473] width 67 height 15
copy div "8.92"
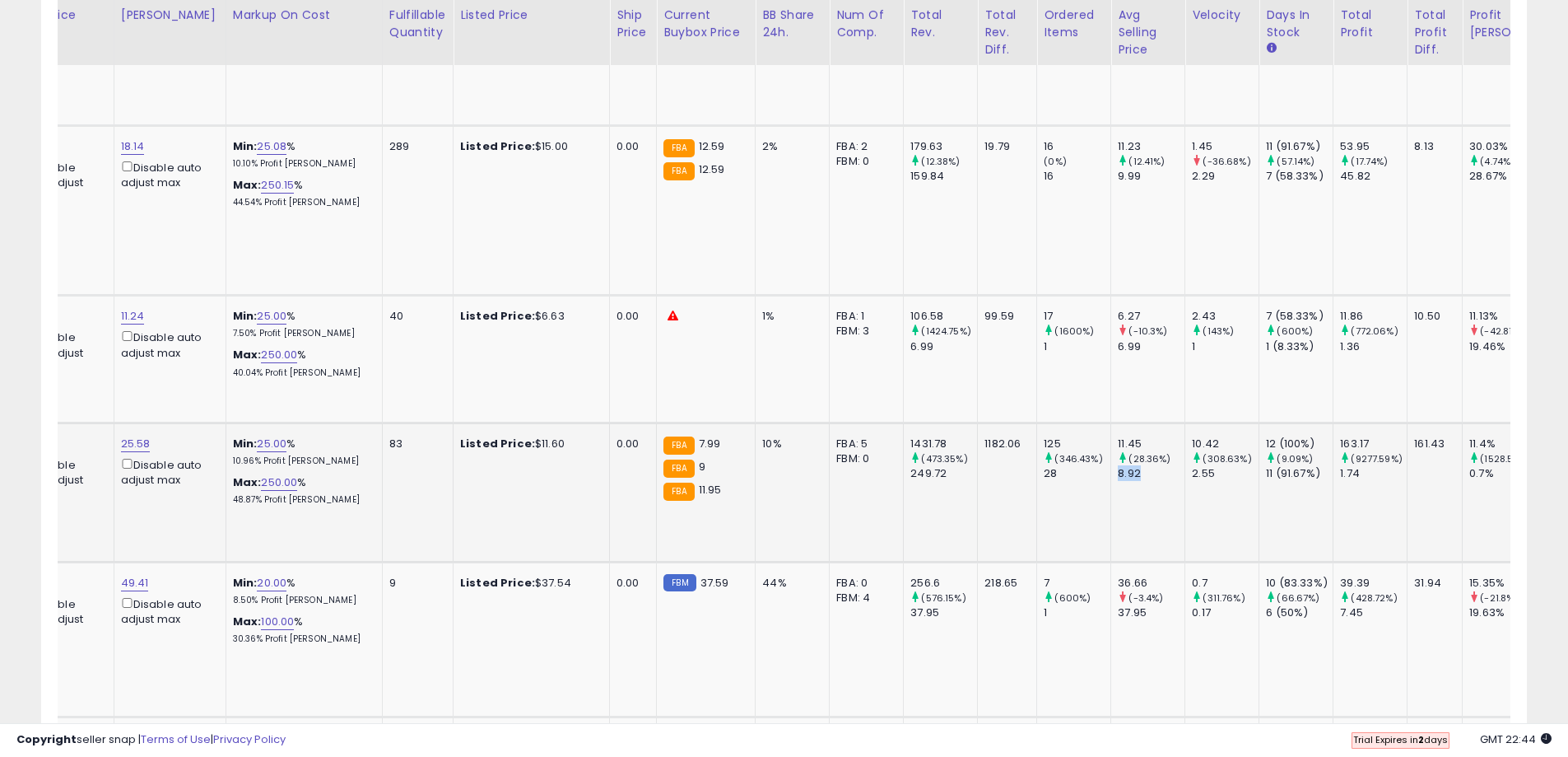
drag, startPoint x: 1105, startPoint y: 421, endPoint x: 1118, endPoint y: 420, distance: 13.0
click at [1118, 422] on tr "**********" at bounding box center [529, 492] width 2536 height 139
click at [1118, 436] on div "11.45" at bounding box center [1152, 443] width 67 height 15
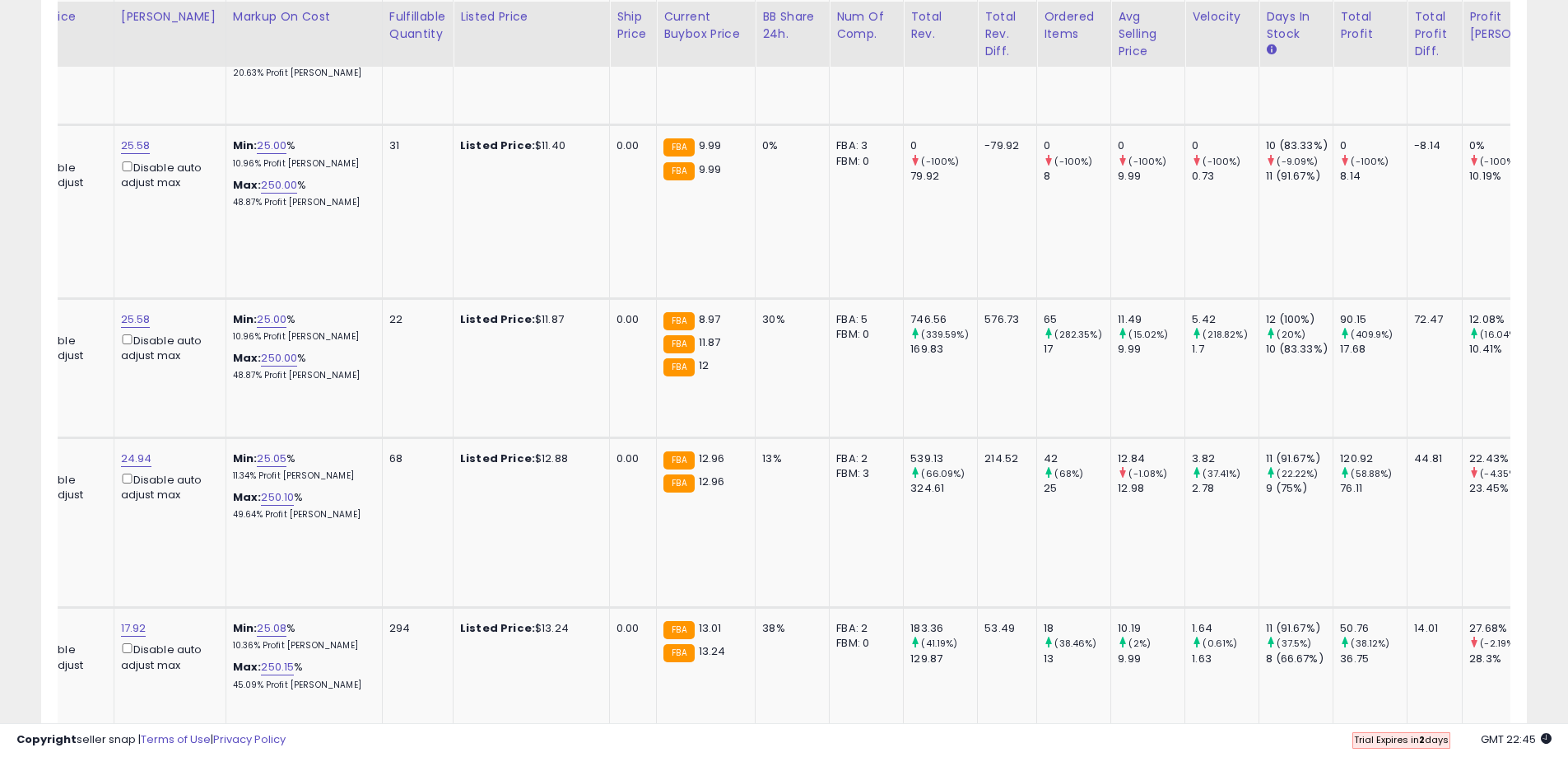
scroll to position [3869, 0]
drag, startPoint x: 1112, startPoint y: 304, endPoint x: 1143, endPoint y: 304, distance: 31.0
click at [1143, 326] on small "(15.02%)" at bounding box center [1149, 332] width 39 height 13
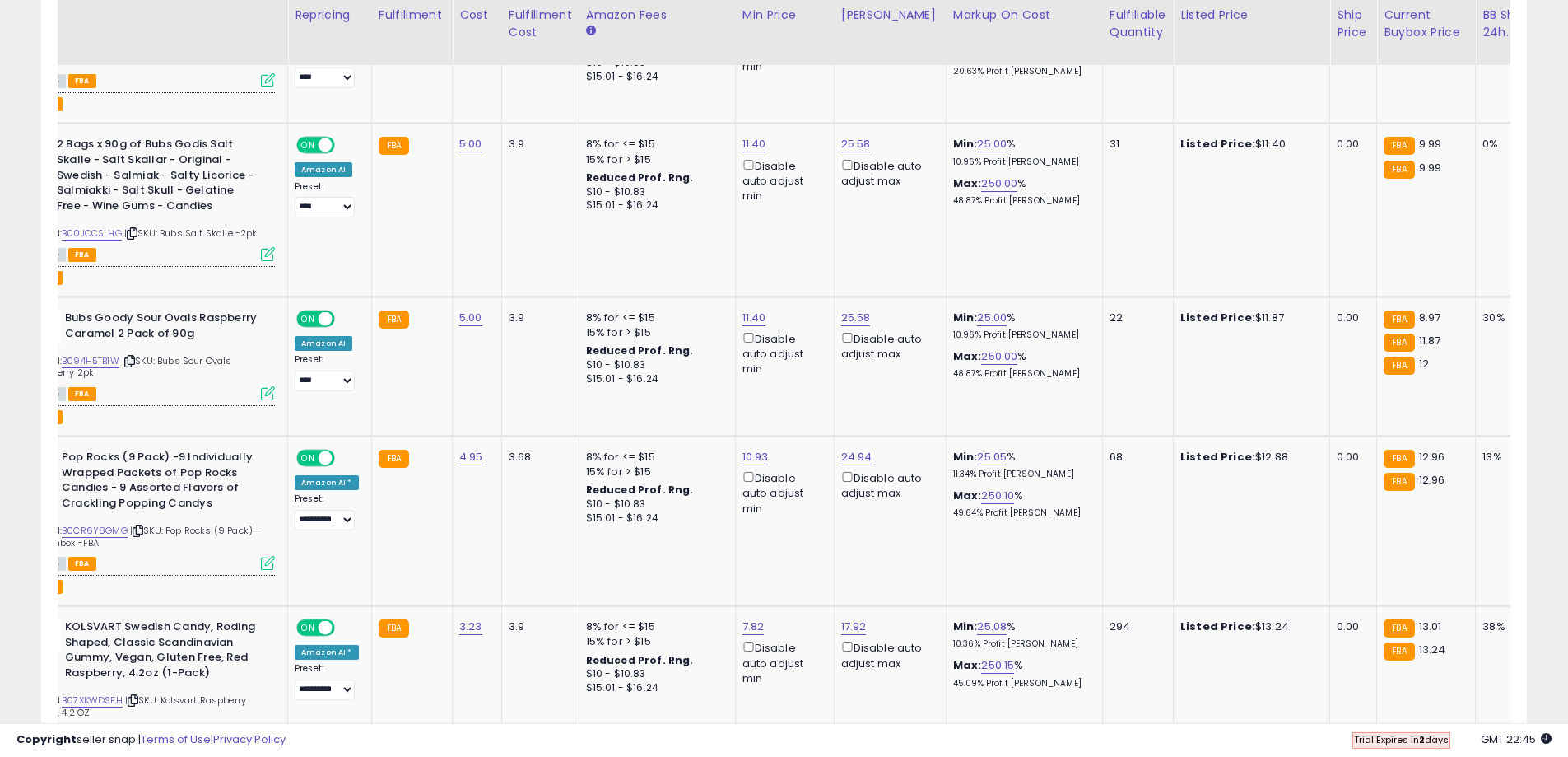
scroll to position [0, 0]
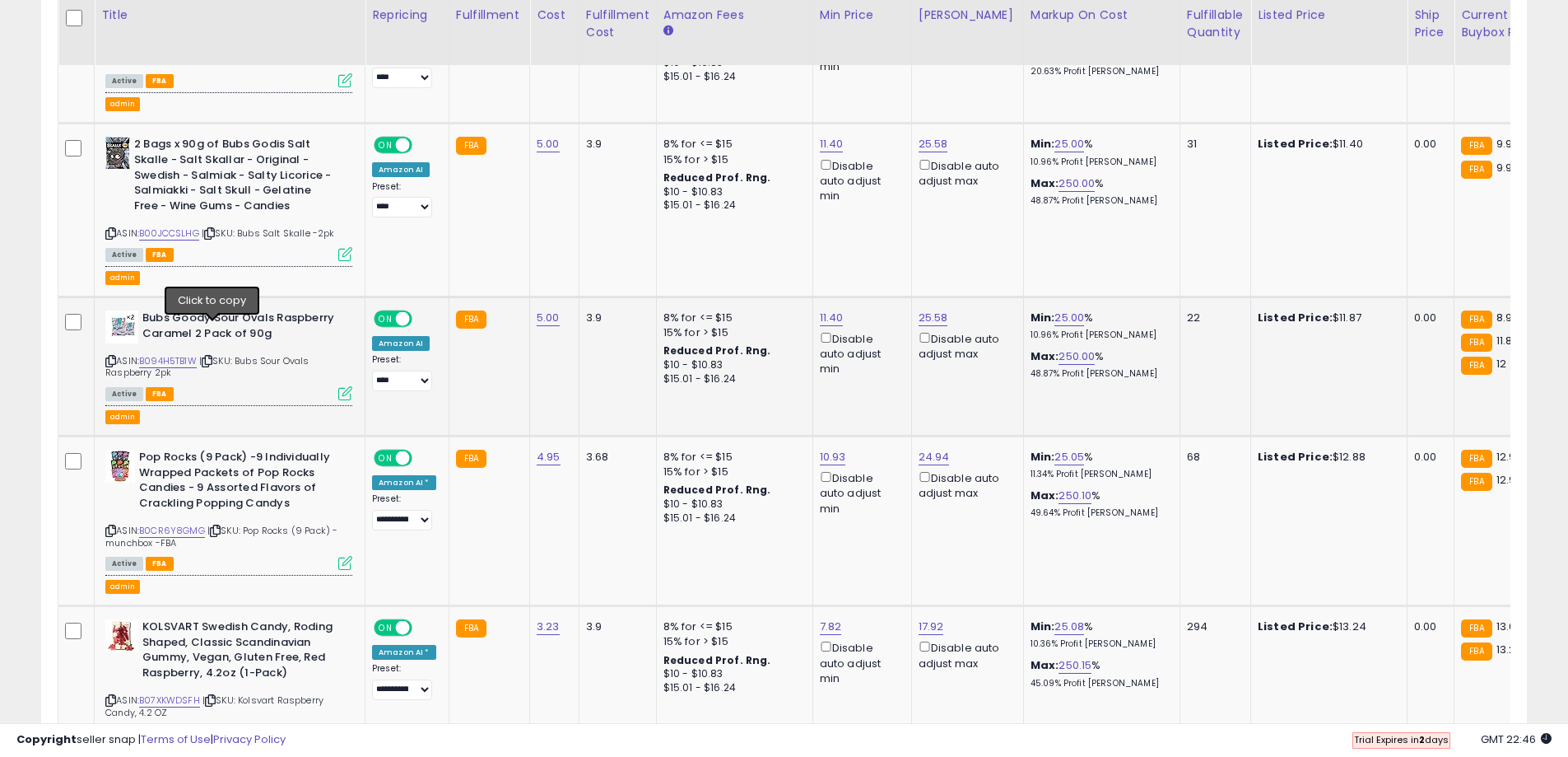
click at [211, 356] on icon at bounding box center [206, 360] width 11 height 9
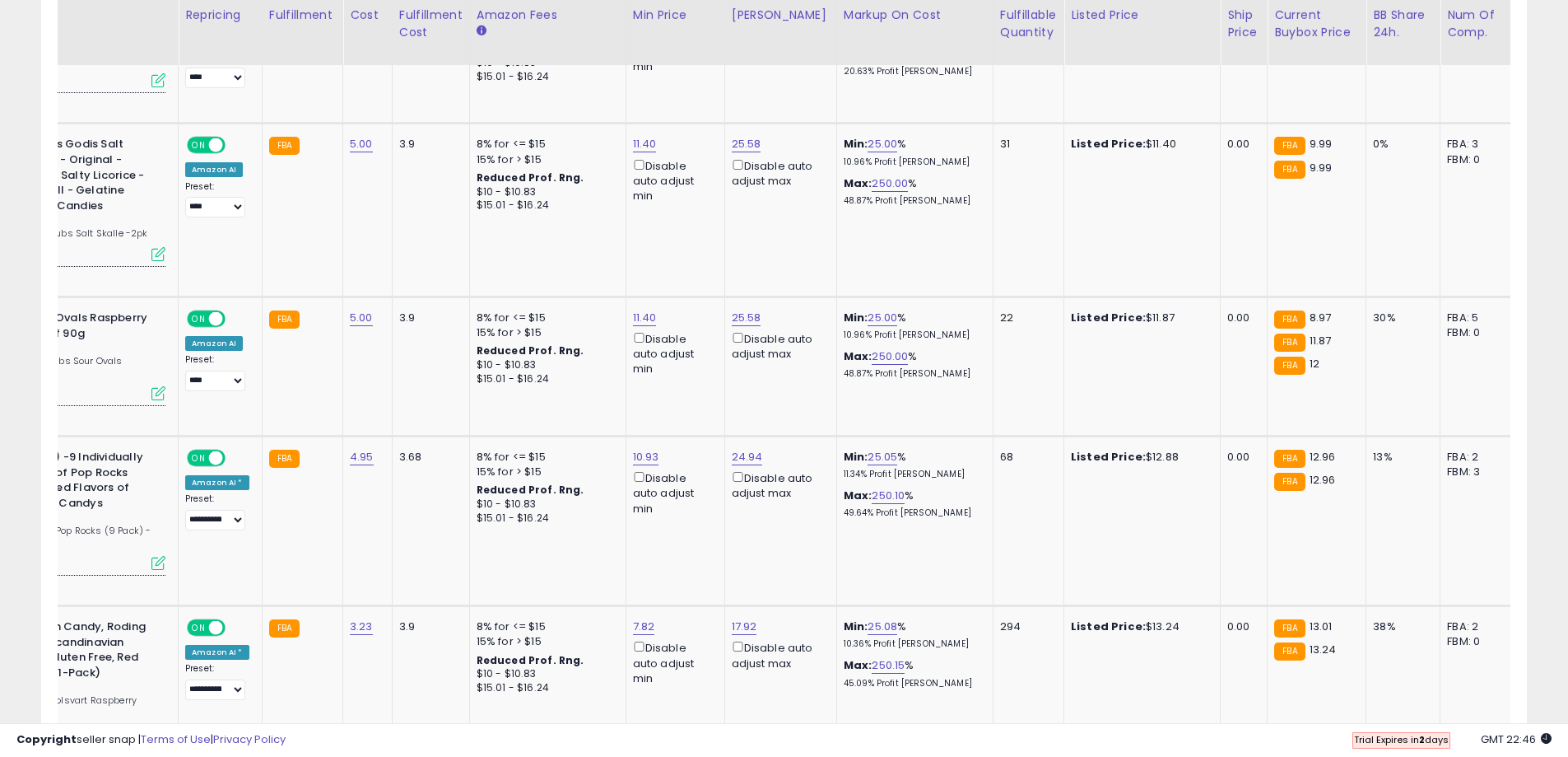
scroll to position [0, 257]
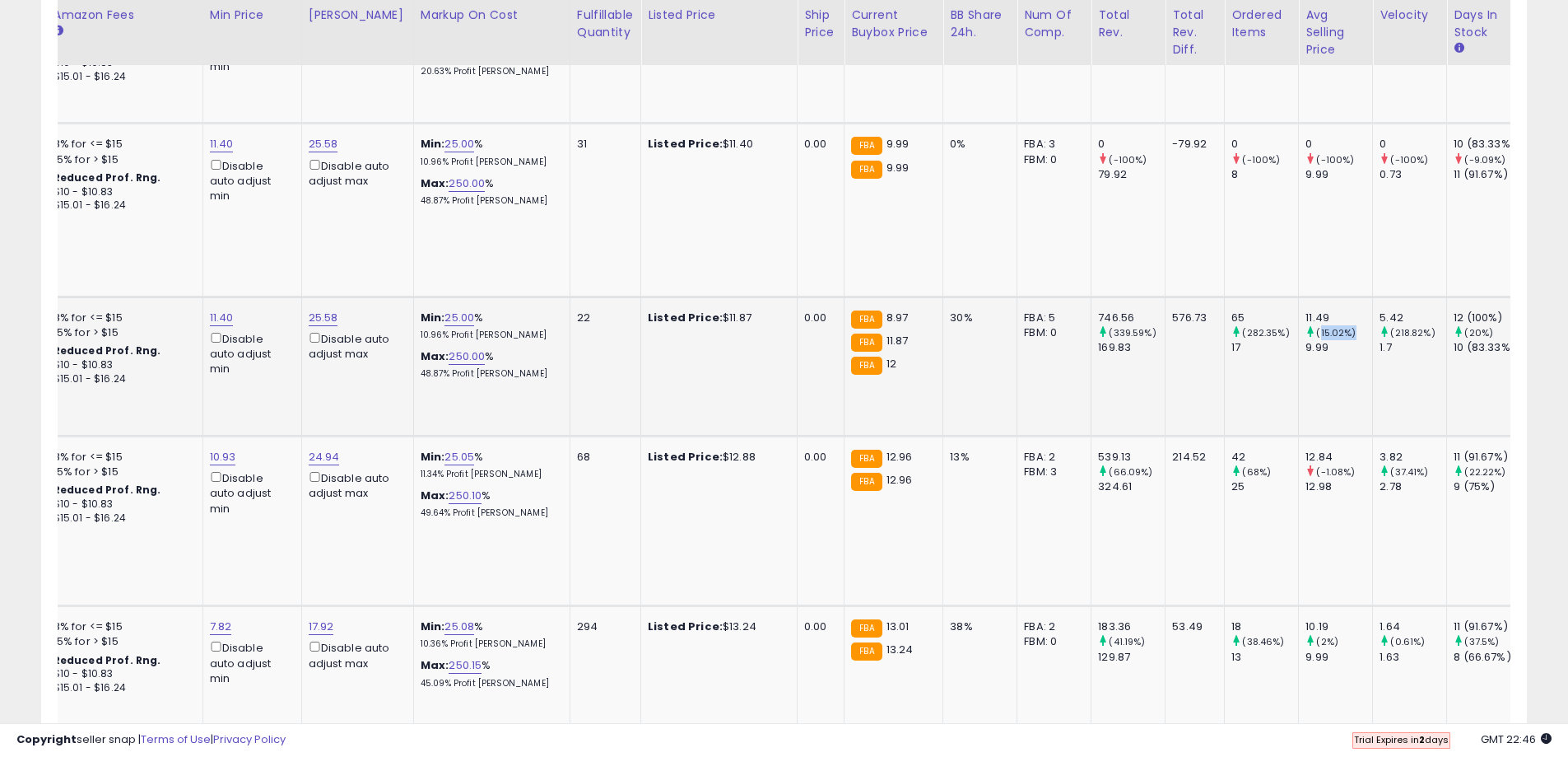
drag, startPoint x: 1301, startPoint y: 302, endPoint x: 1332, endPoint y: 305, distance: 31.1
click at [1332, 326] on small "(15.02%)" at bounding box center [1336, 332] width 39 height 13
drag, startPoint x: 1331, startPoint y: 305, endPoint x: 1302, endPoint y: 299, distance: 29.6
click at [1316, 326] on small "(15.02%)" at bounding box center [1336, 332] width 39 height 13
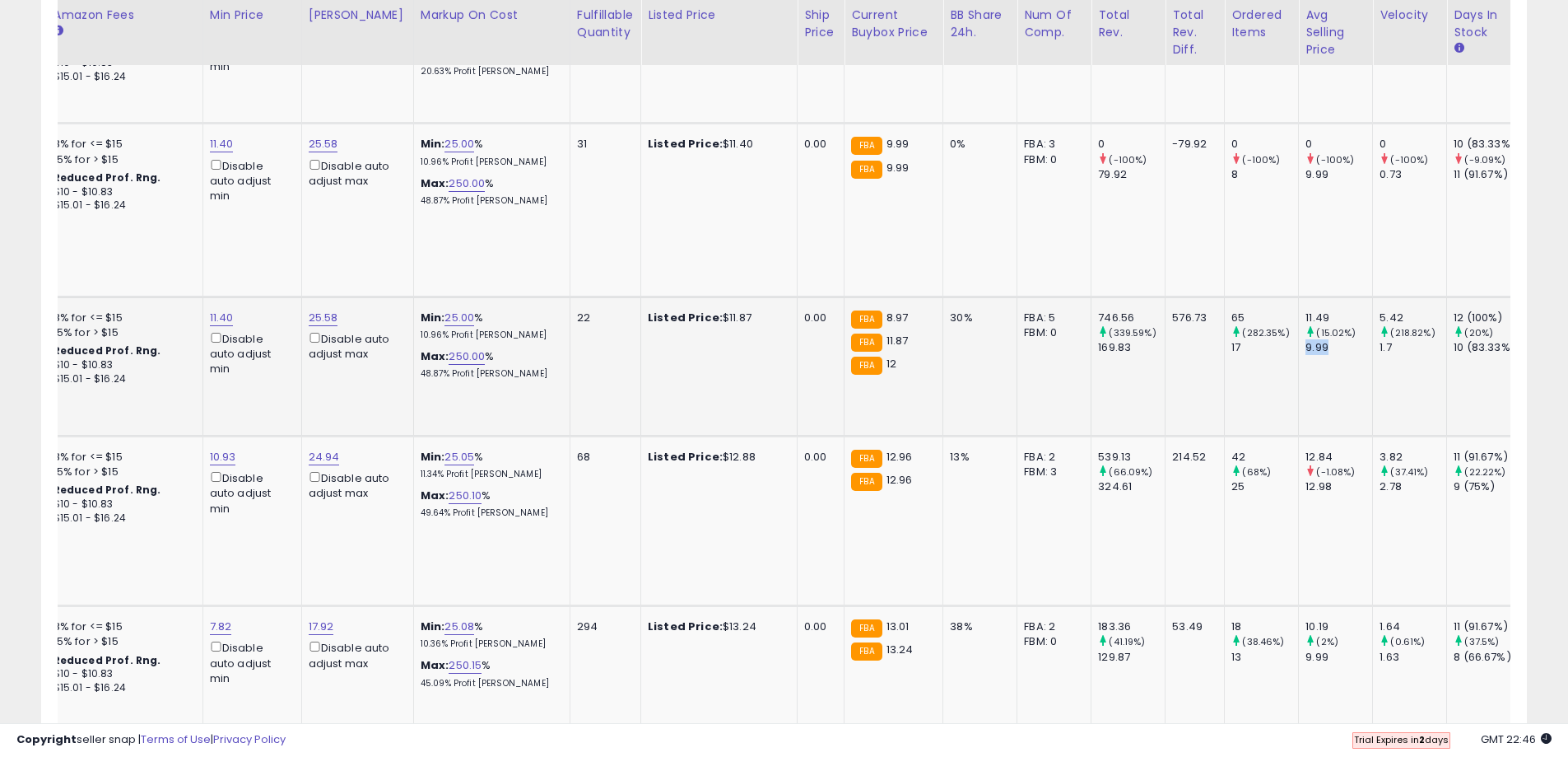
drag, startPoint x: 1283, startPoint y: 320, endPoint x: 1315, endPoint y: 324, distance: 32.2
click at [1315, 324] on td "11.49 (15.02%) 9.99" at bounding box center [1335, 365] width 74 height 139
copy div "9.99"
drag, startPoint x: 1280, startPoint y: 285, endPoint x: 1317, endPoint y: 288, distance: 37.1
click at [1317, 296] on td "11.49 (15.02%) 9.99" at bounding box center [1335, 365] width 74 height 139
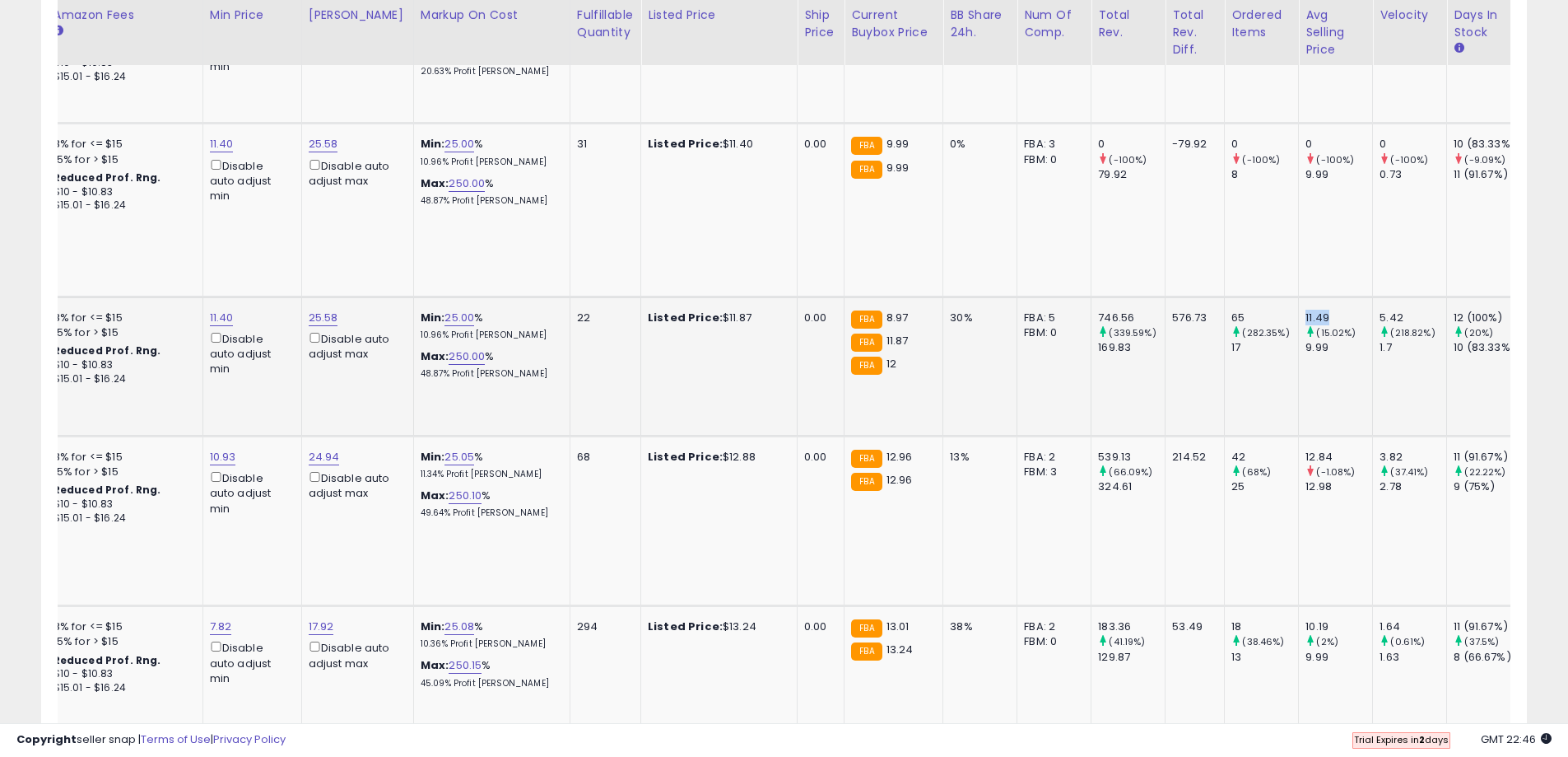
copy div "11.49"
drag, startPoint x: 1307, startPoint y: 308, endPoint x: 1329, endPoint y: 308, distance: 22.0
click at [1329, 326] on small "(15.02%)" at bounding box center [1336, 332] width 39 height 13
copy small "15.02%"
click at [1326, 320] on td "11.49 (15.02%) 9.99" at bounding box center [1335, 365] width 74 height 139
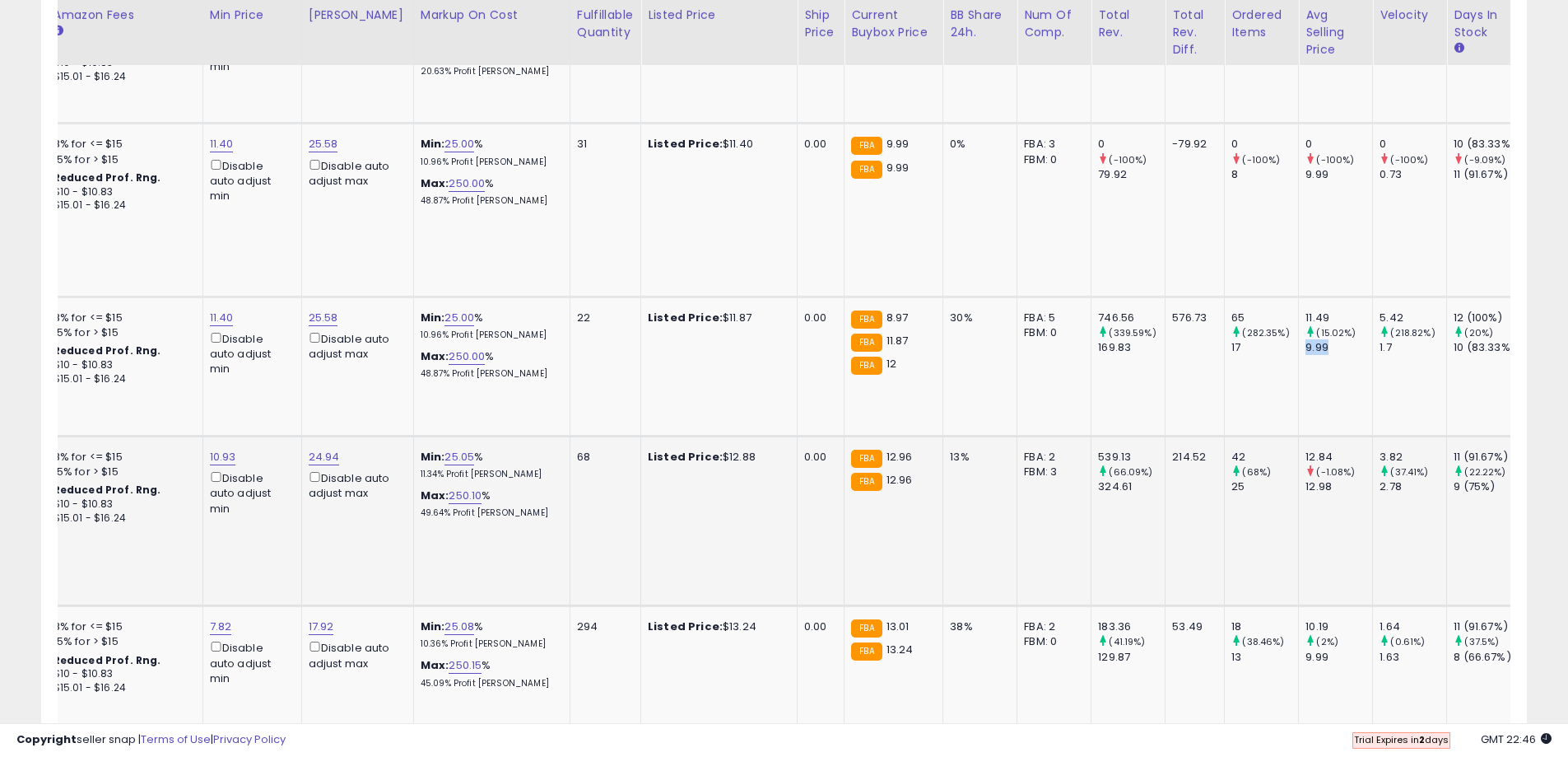
copy div "9.99"
drag, startPoint x: 1288, startPoint y: 288, endPoint x: 1314, endPoint y: 284, distance: 26.3
click at [1314, 310] on div "11.49" at bounding box center [1339, 317] width 67 height 15
click at [1313, 310] on div "11.49" at bounding box center [1339, 317] width 67 height 15
drag, startPoint x: 1312, startPoint y: 283, endPoint x: 1288, endPoint y: 284, distance: 24.0
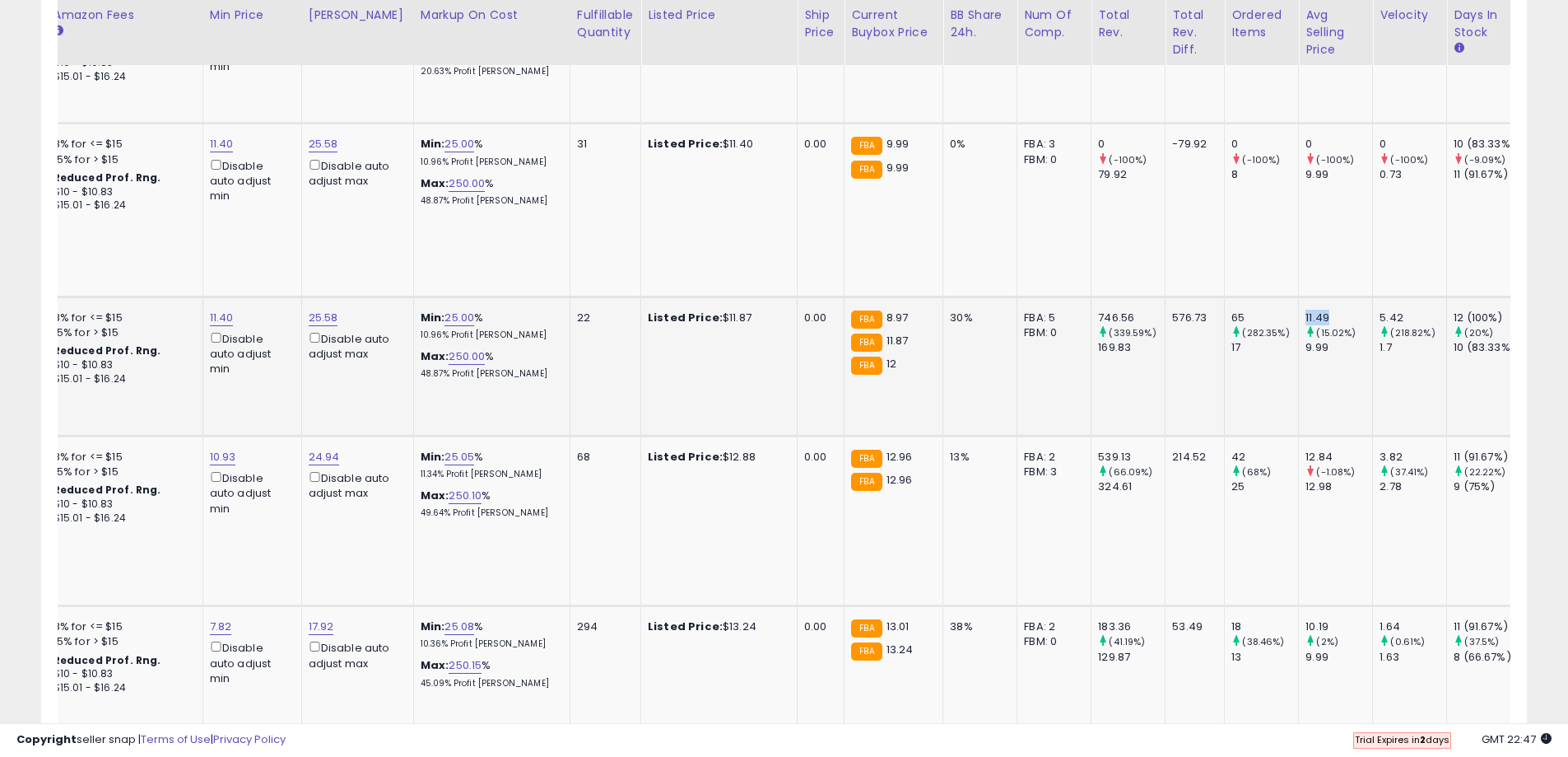
click at [1306, 310] on div "11.49" at bounding box center [1339, 317] width 67 height 15
copy div "11.49"
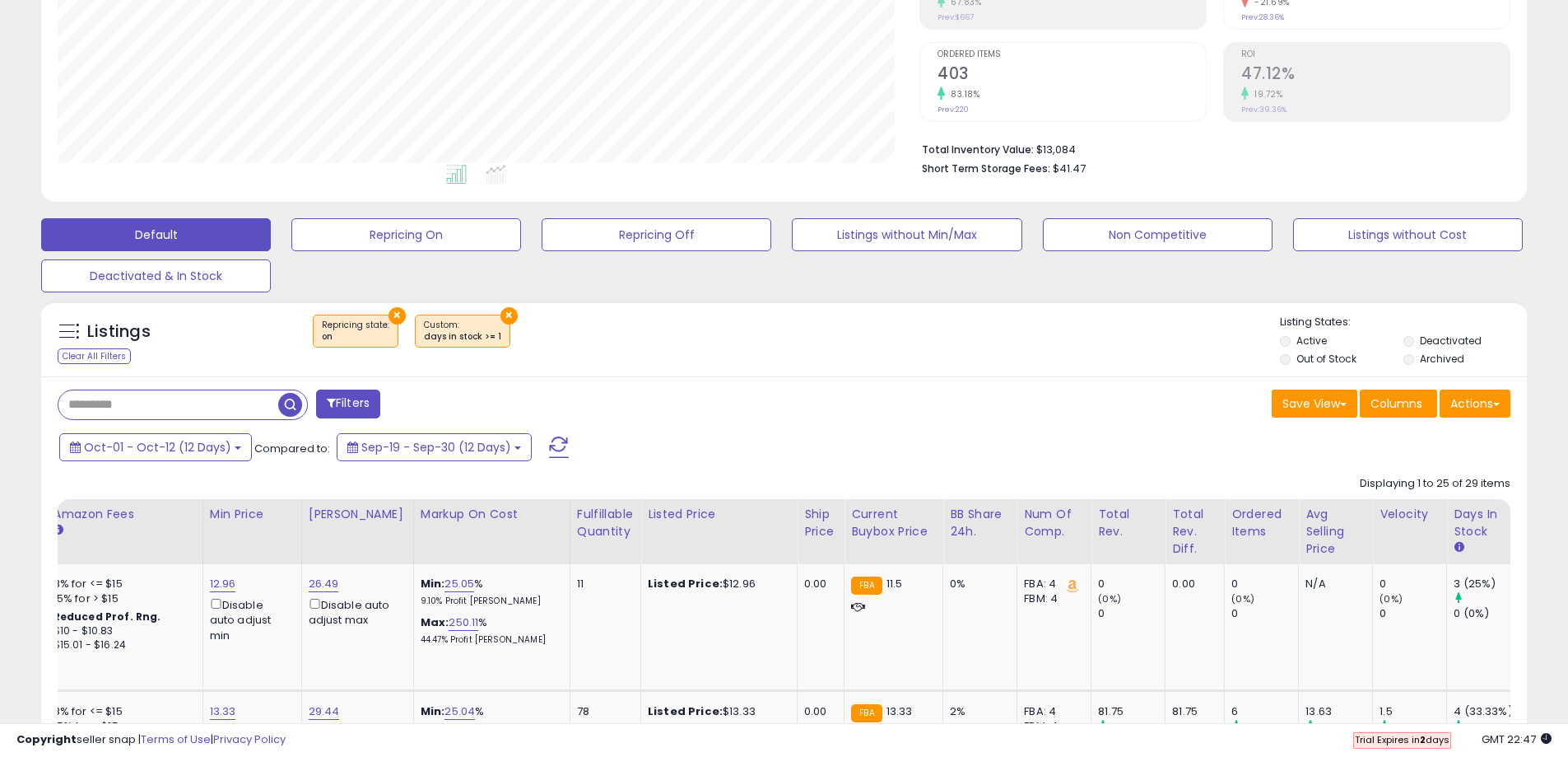
scroll to position [576, 0]
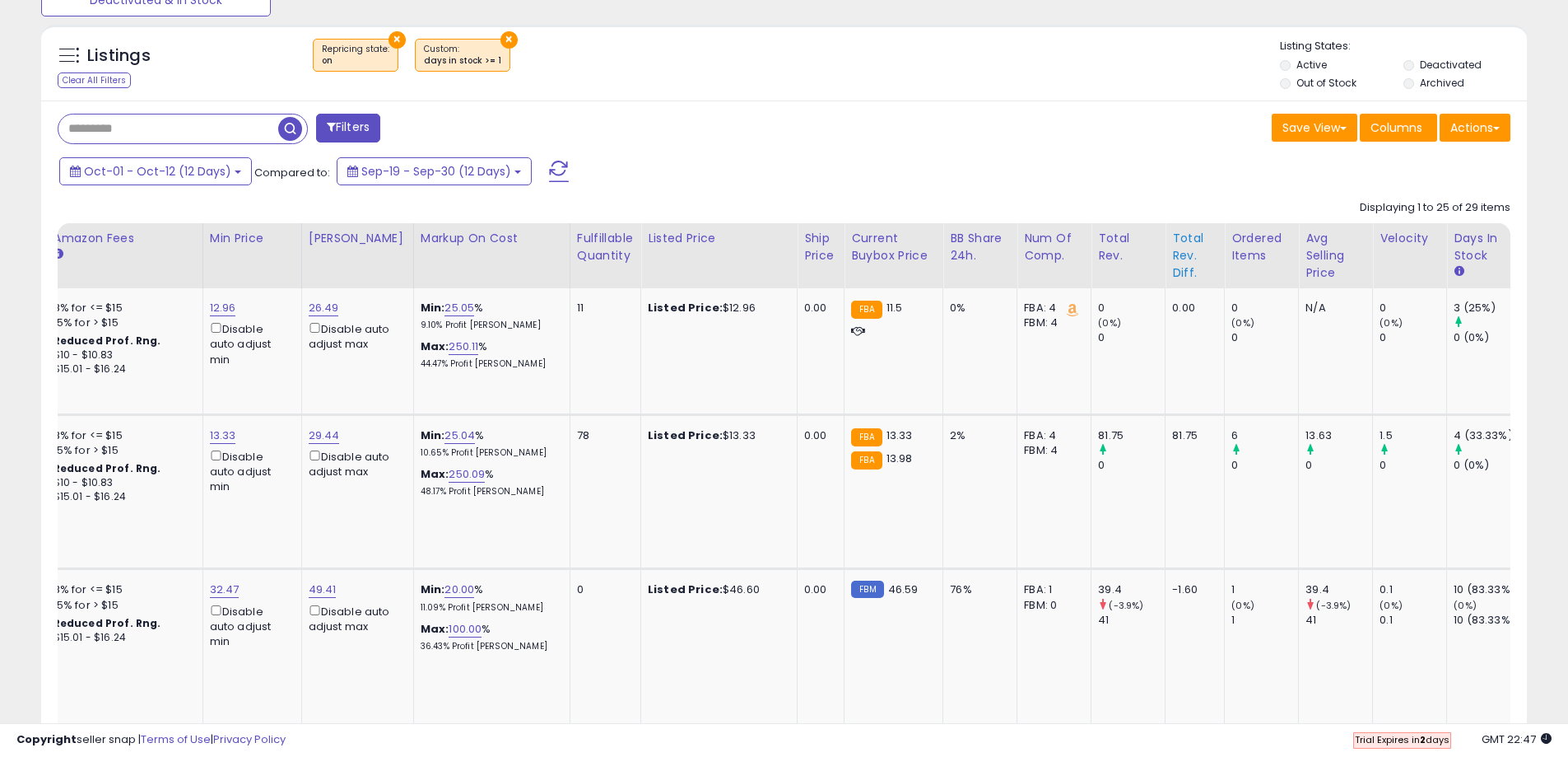
click at [1172, 249] on div "Total Rev. Diff." at bounding box center [1195, 256] width 45 height 52
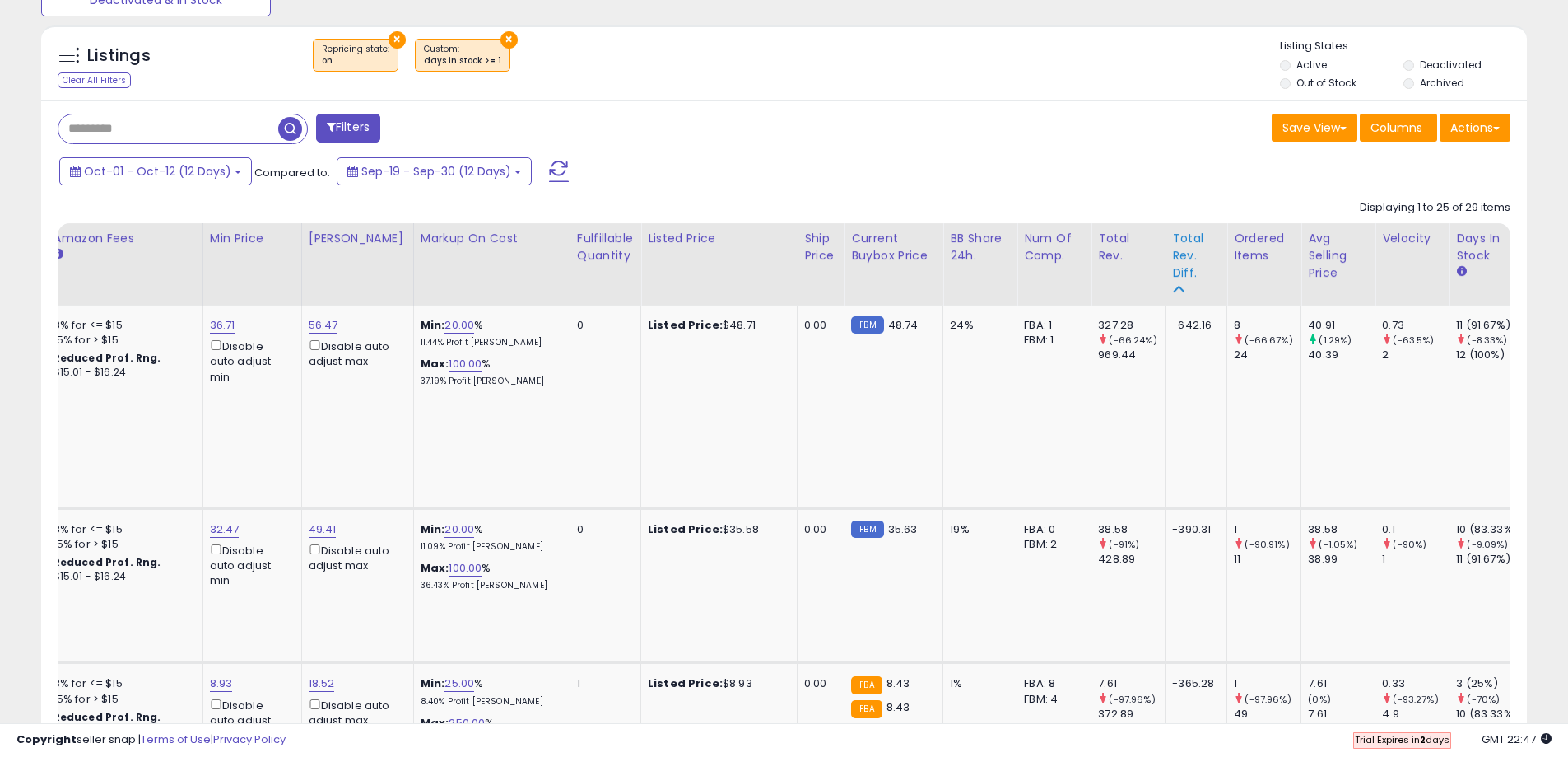
click at [1172, 244] on div "Total Rev. Diff." at bounding box center [1196, 256] width 47 height 52
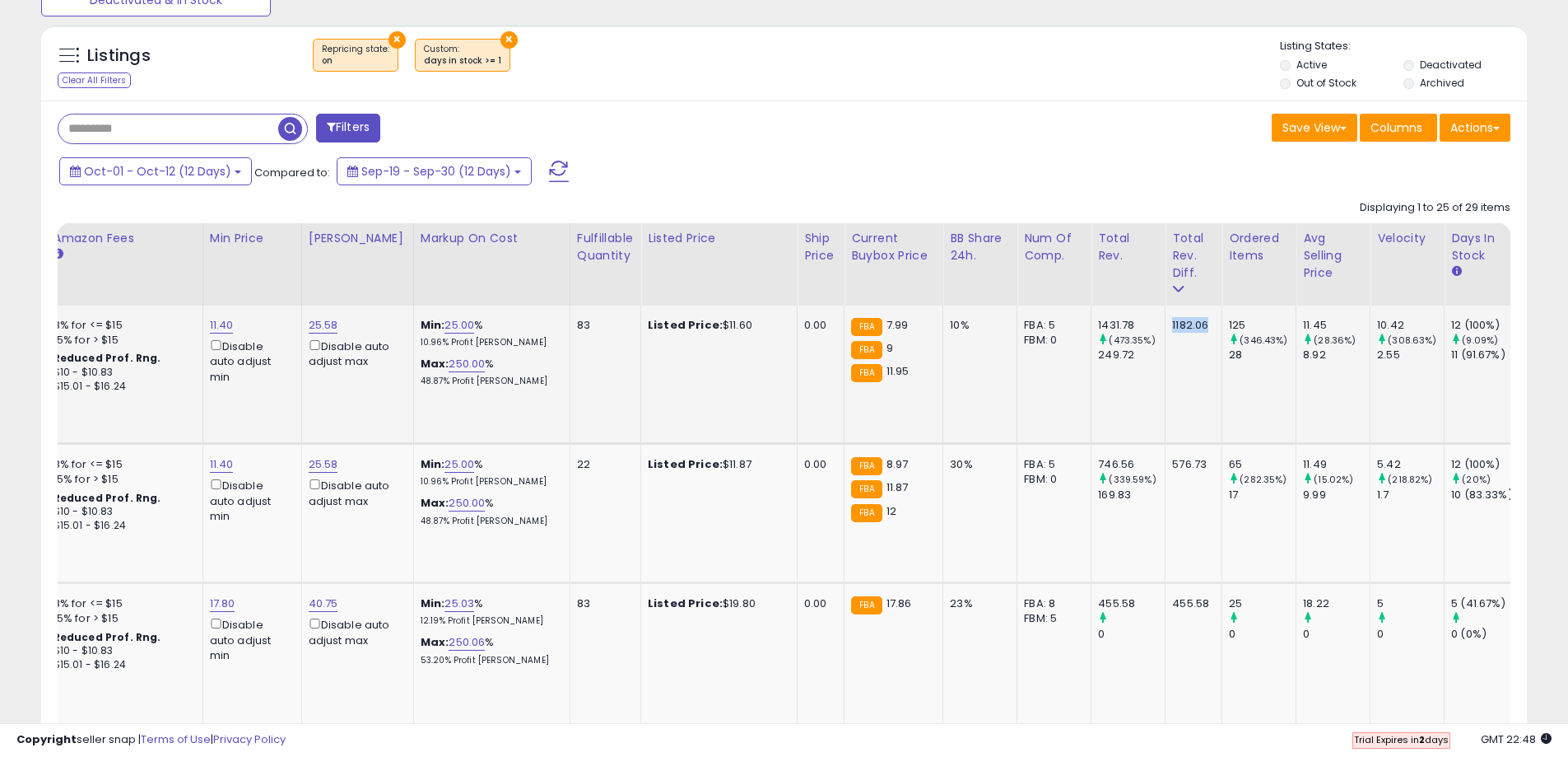
drag, startPoint x: 1152, startPoint y: 325, endPoint x: 1194, endPoint y: 328, distance: 42.1
click at [1194, 328] on td "1182.06" at bounding box center [1194, 374] width 57 height 138
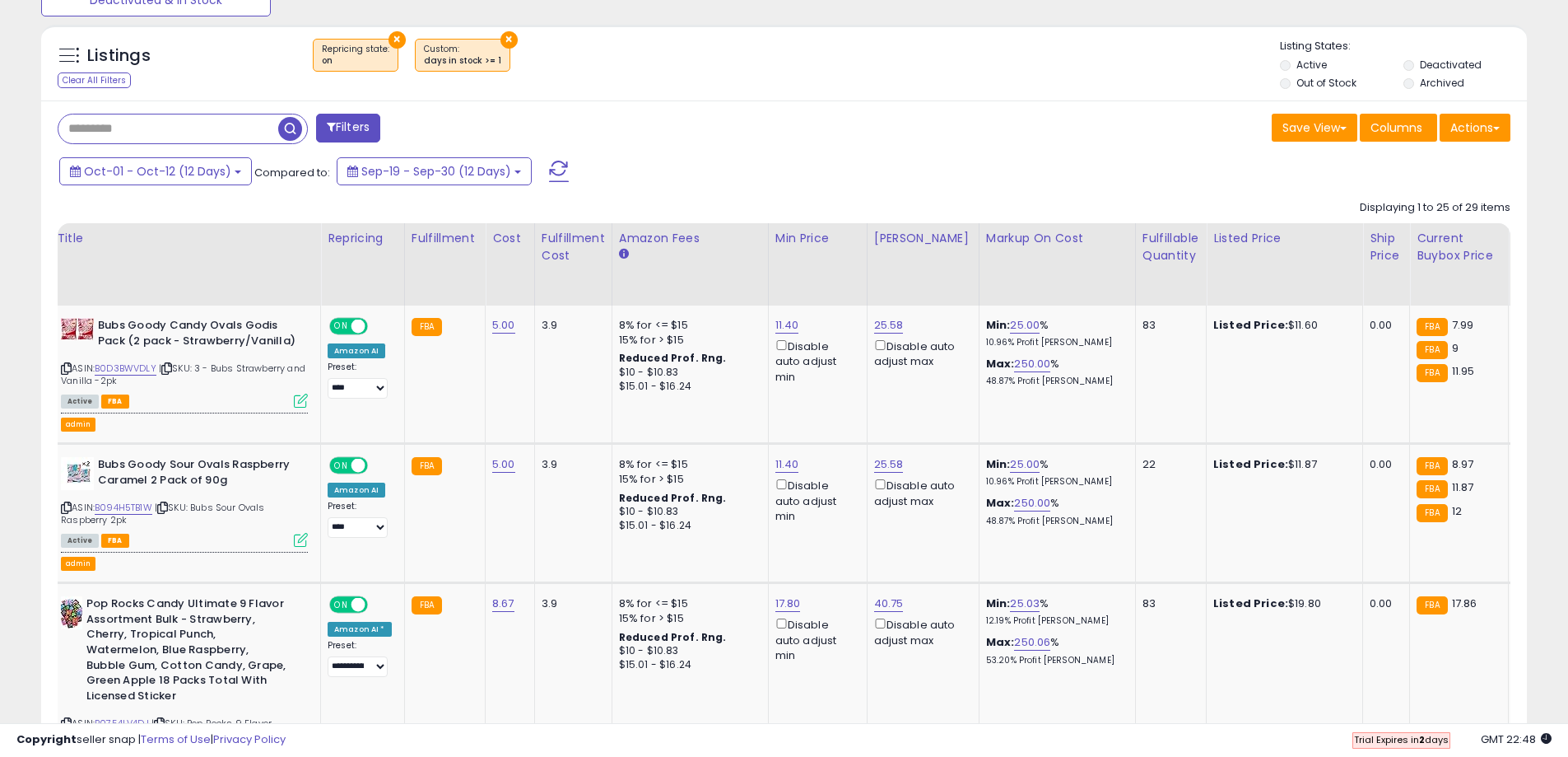
scroll to position [0, 0]
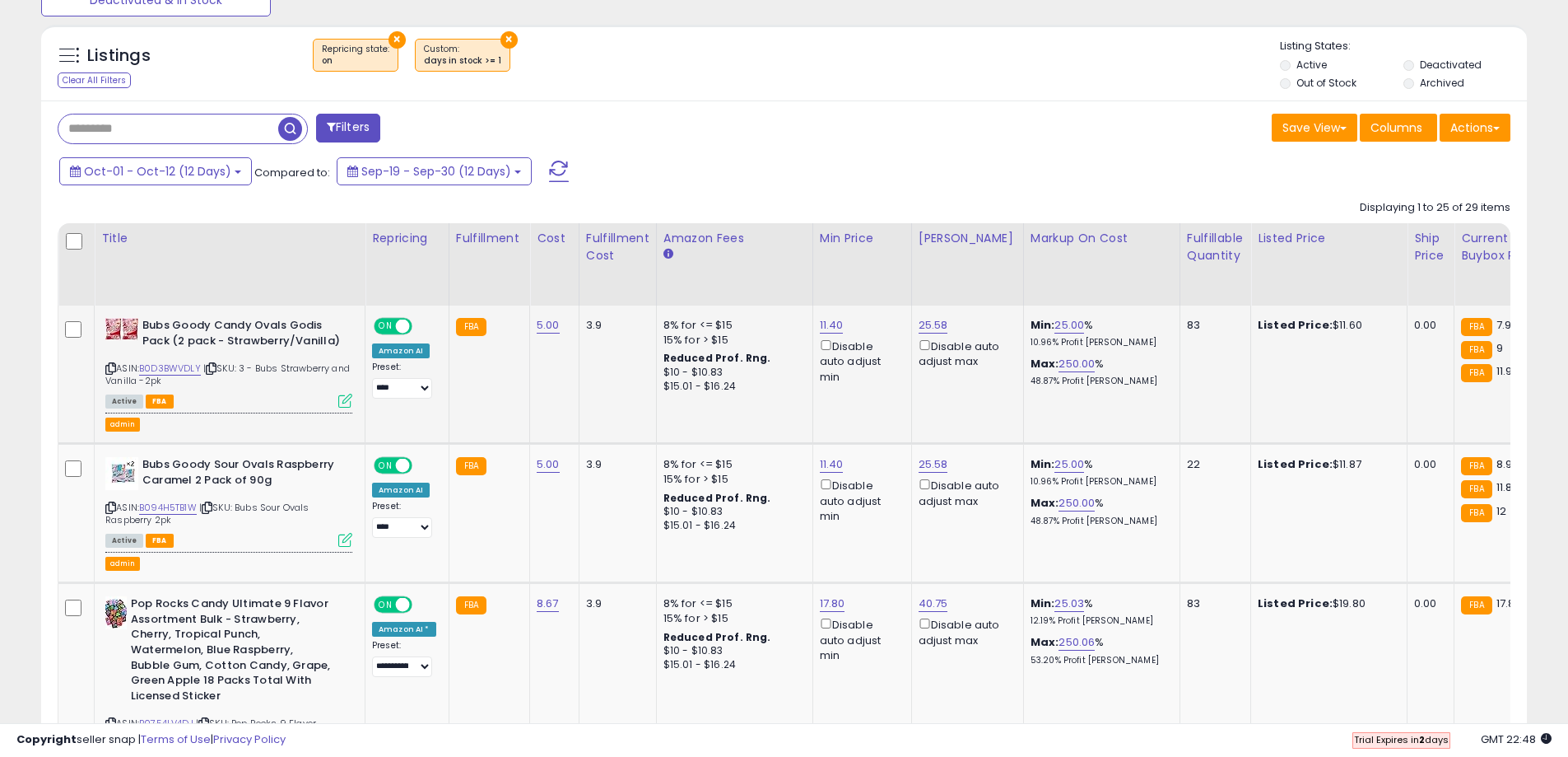
click at [214, 368] on icon at bounding box center [211, 368] width 11 height 9
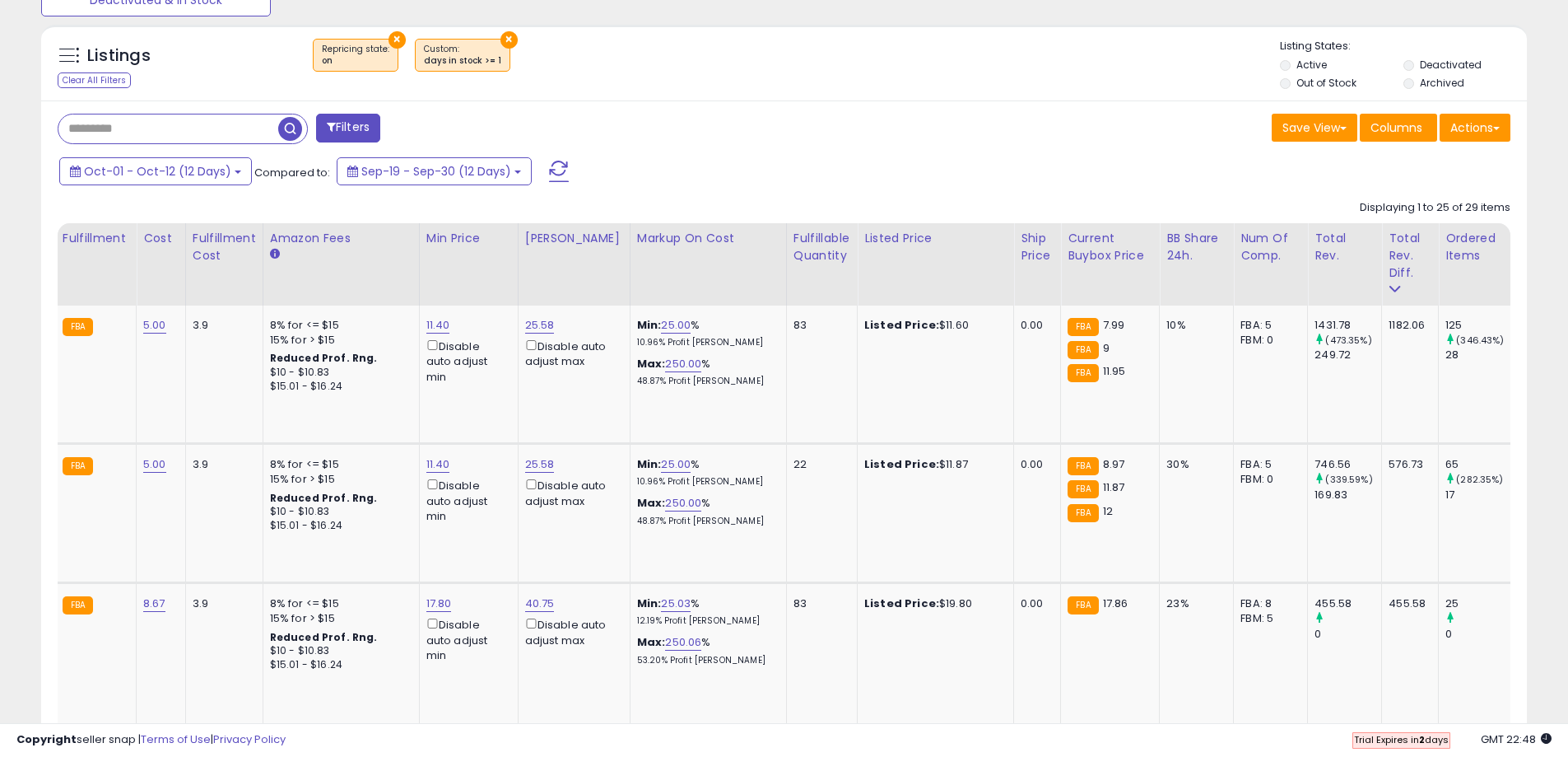
scroll to position [0, 584]
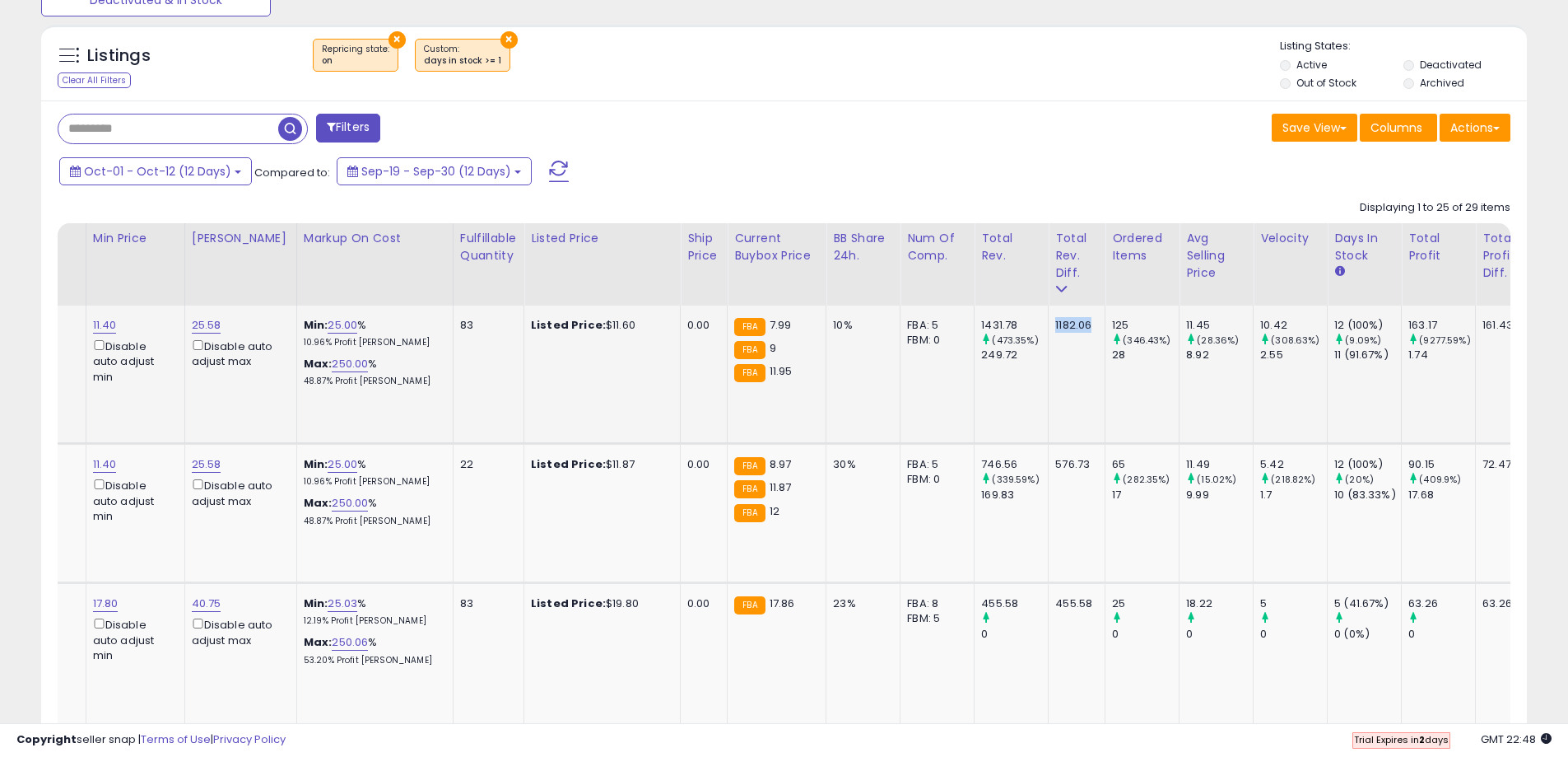
drag, startPoint x: 1074, startPoint y: 325, endPoint x: 1029, endPoint y: 325, distance: 45.0
click at [1049, 325] on td "1182.06" at bounding box center [1078, 374] width 57 height 138
click at [1055, 323] on div "1182.06" at bounding box center [1074, 325] width 37 height 15
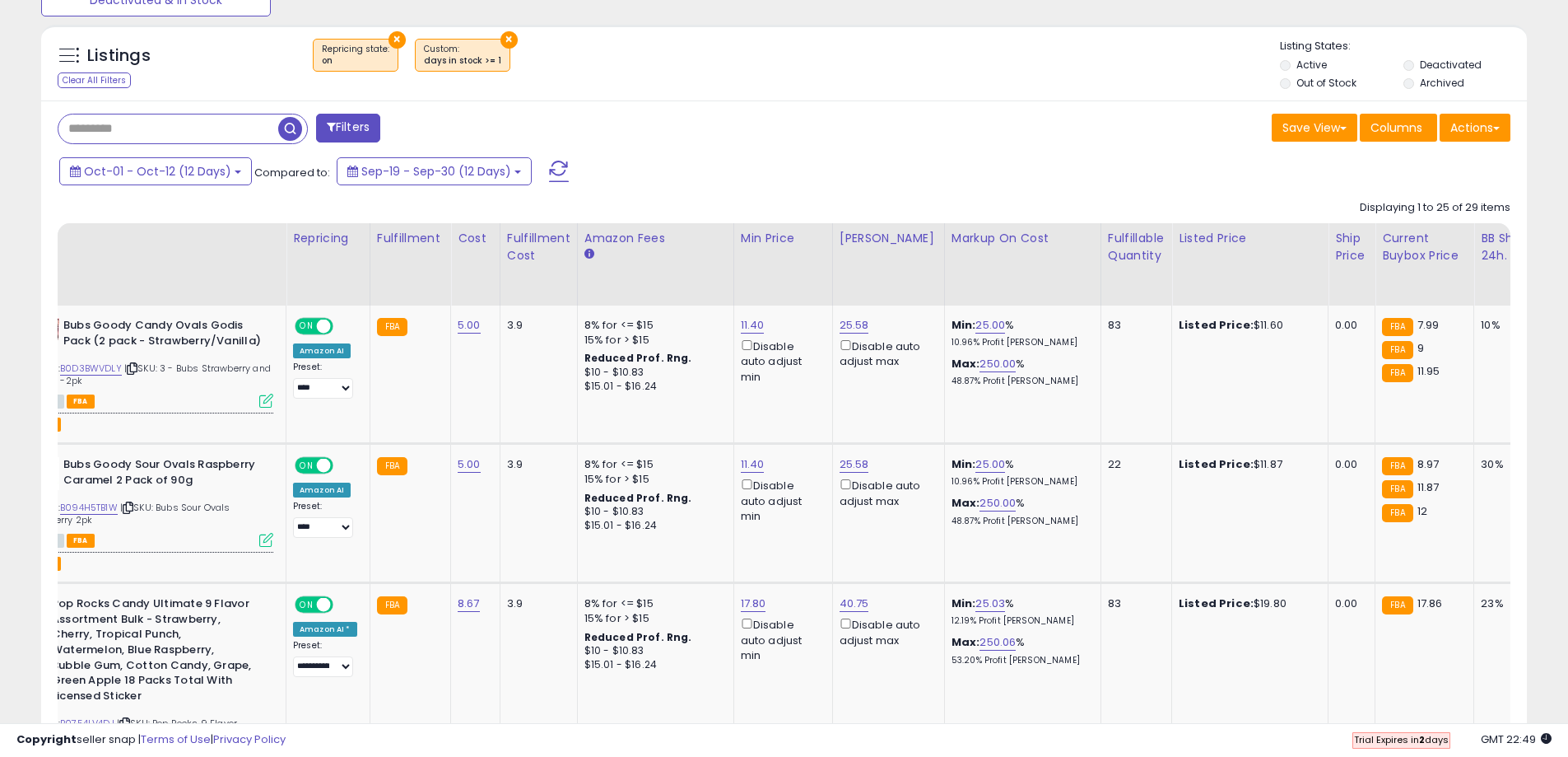
scroll to position [0, 0]
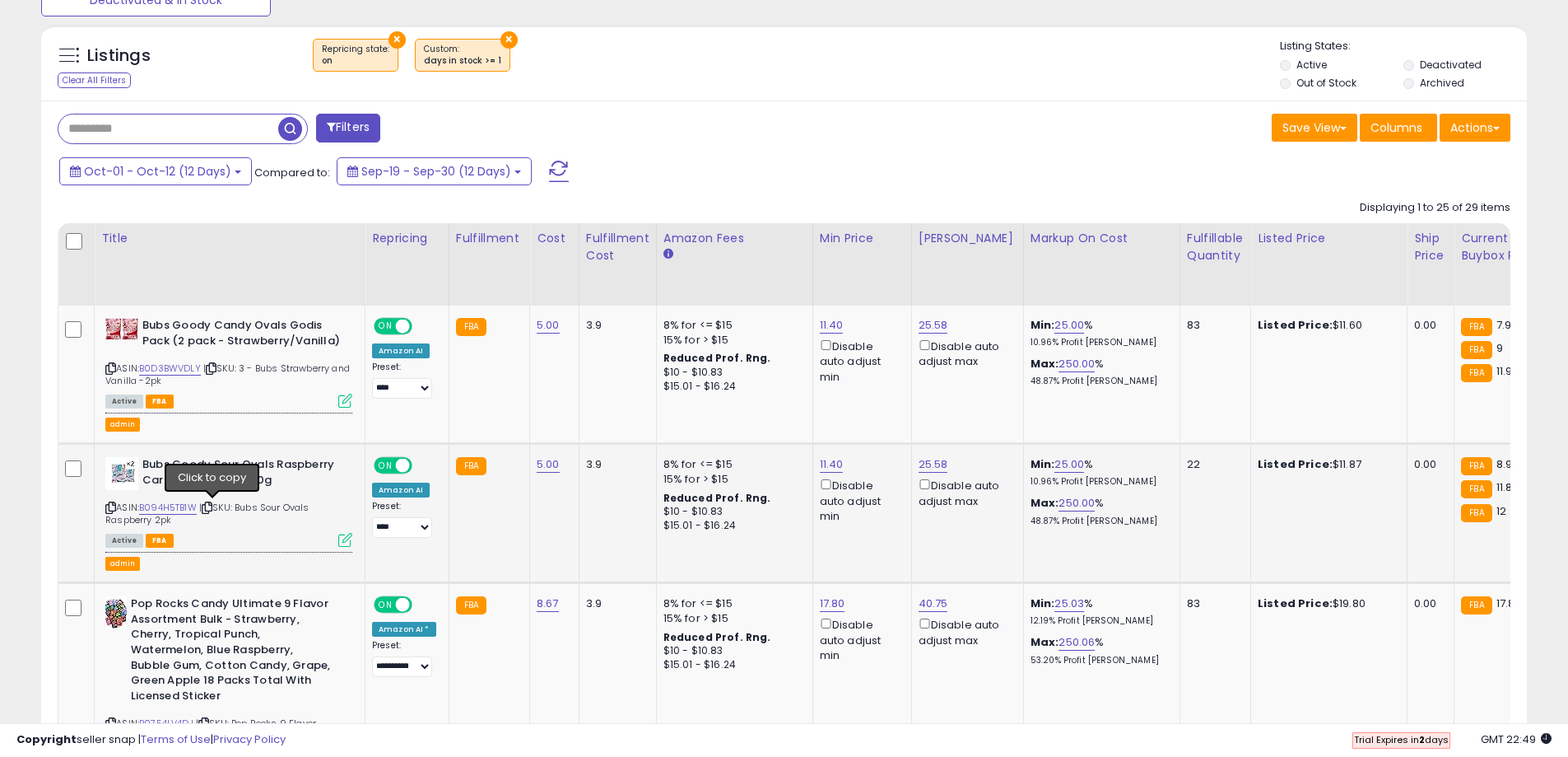
click at [211, 507] on icon at bounding box center [206, 507] width 11 height 9
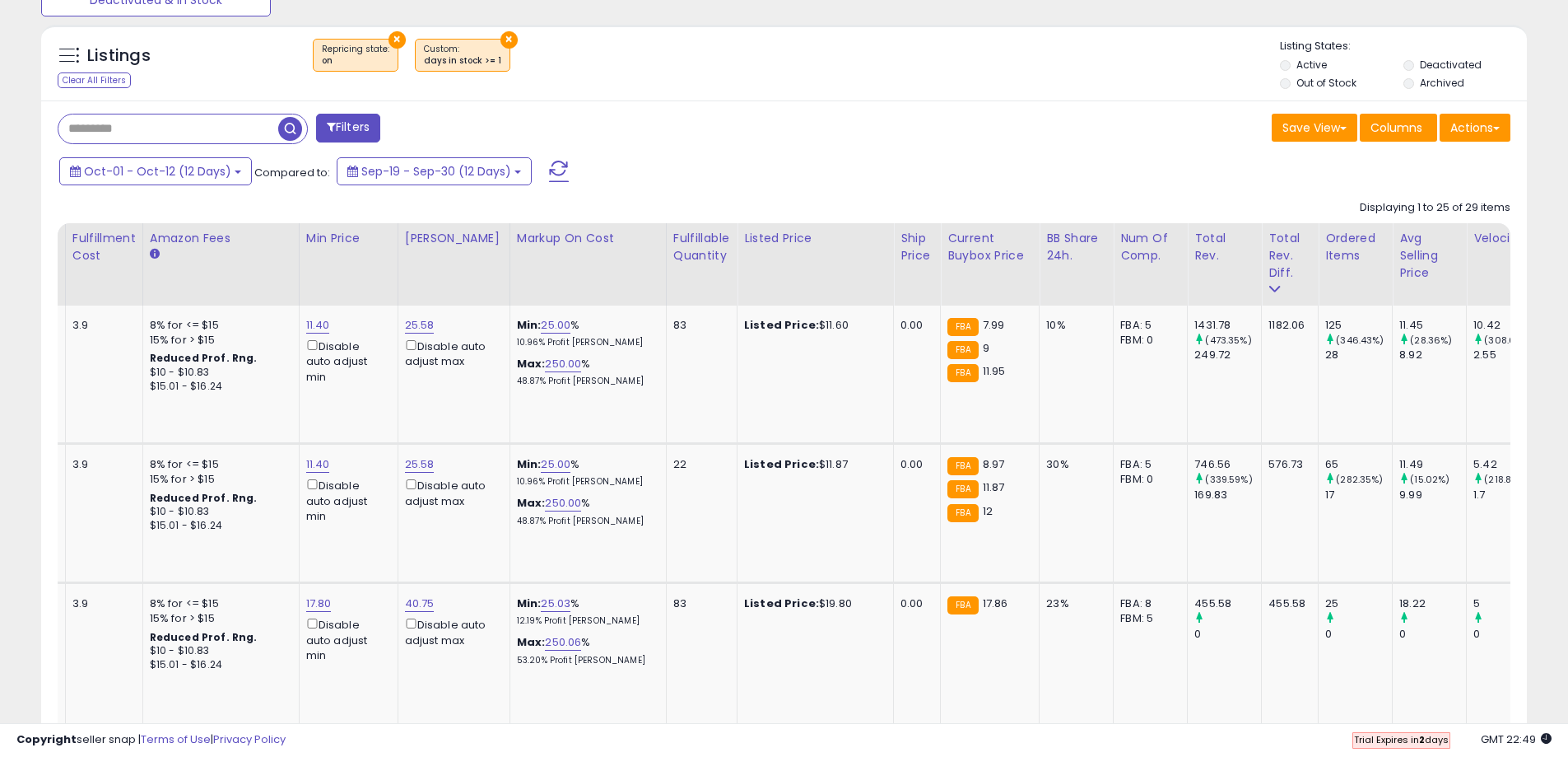
scroll to position [0, 554]
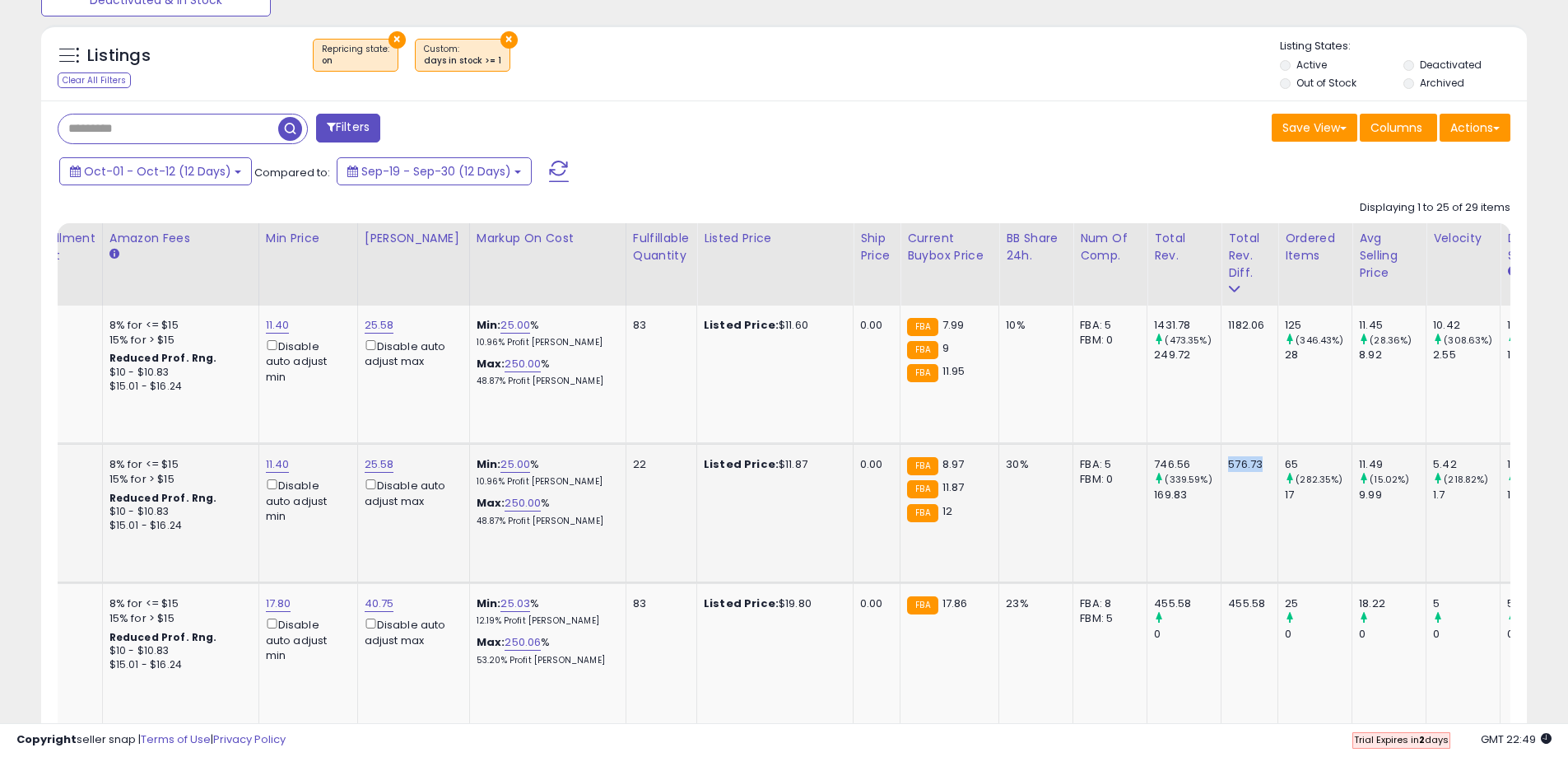
drag, startPoint x: 1212, startPoint y: 463, endPoint x: 1245, endPoint y: 467, distance: 33.2
click at [1245, 467] on td "576.73" at bounding box center [1250, 513] width 57 height 139
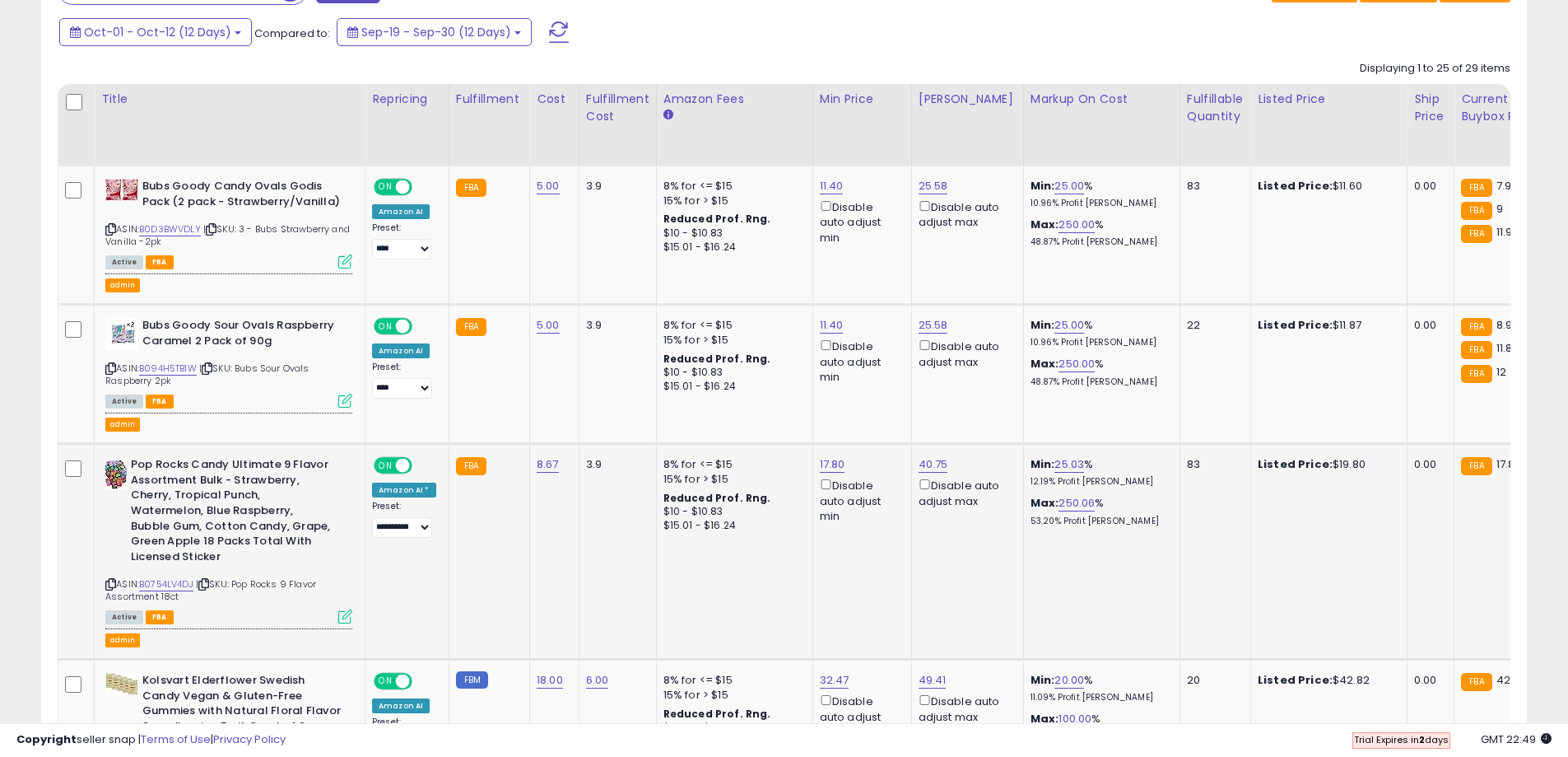
scroll to position [741, 0]
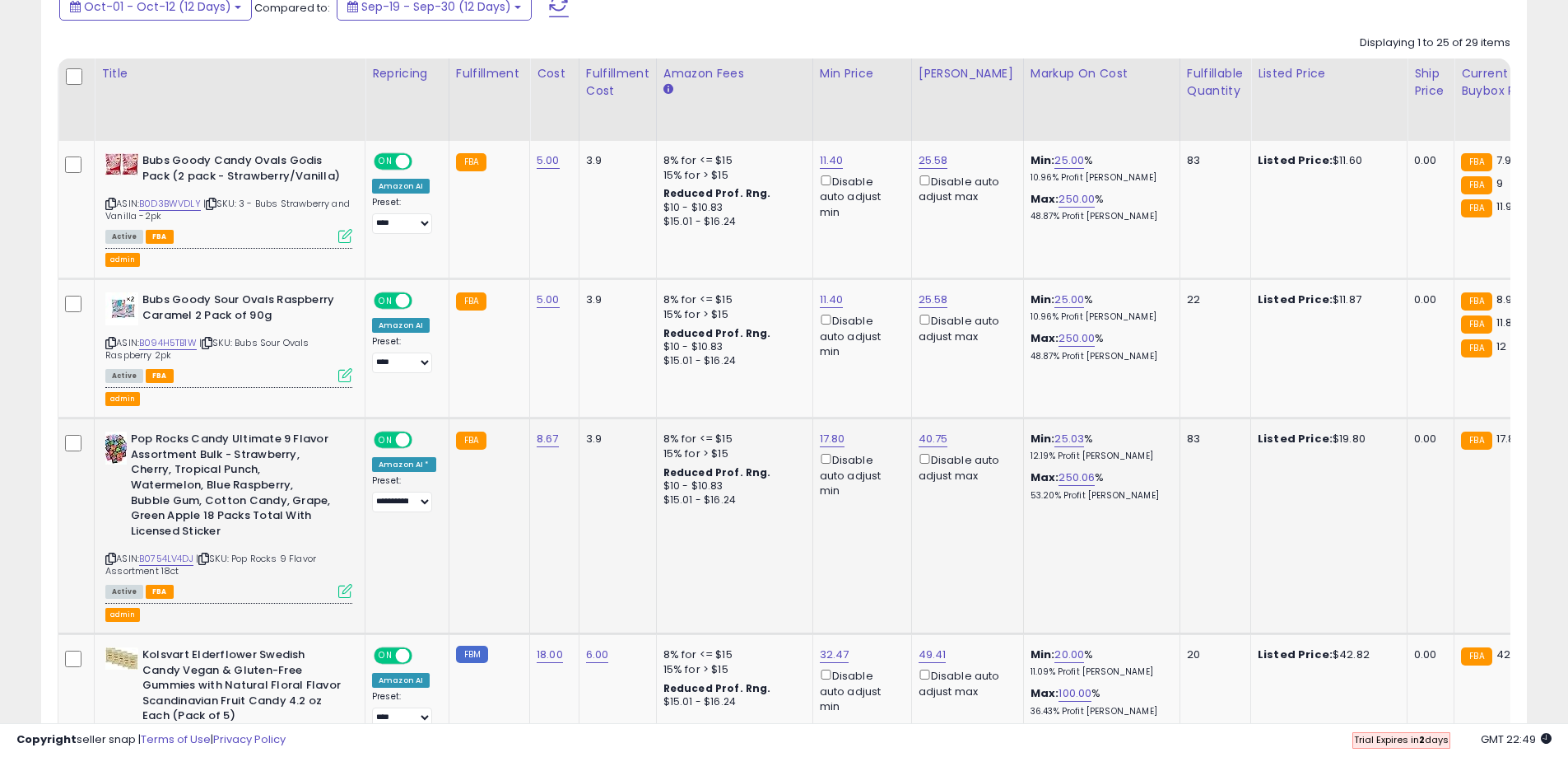
click at [209, 557] on icon at bounding box center [203, 558] width 11 height 9
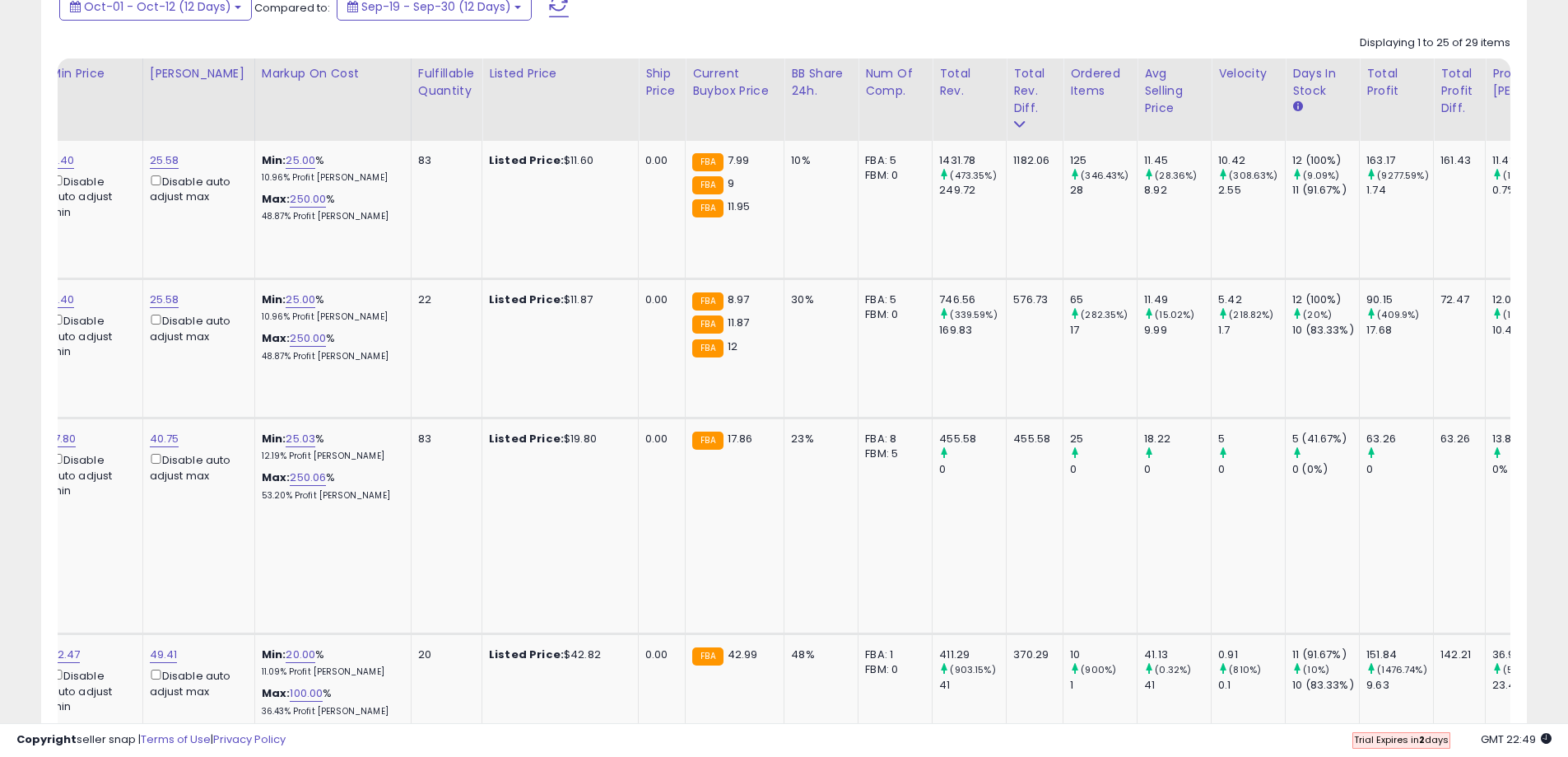
scroll to position [0, 788]
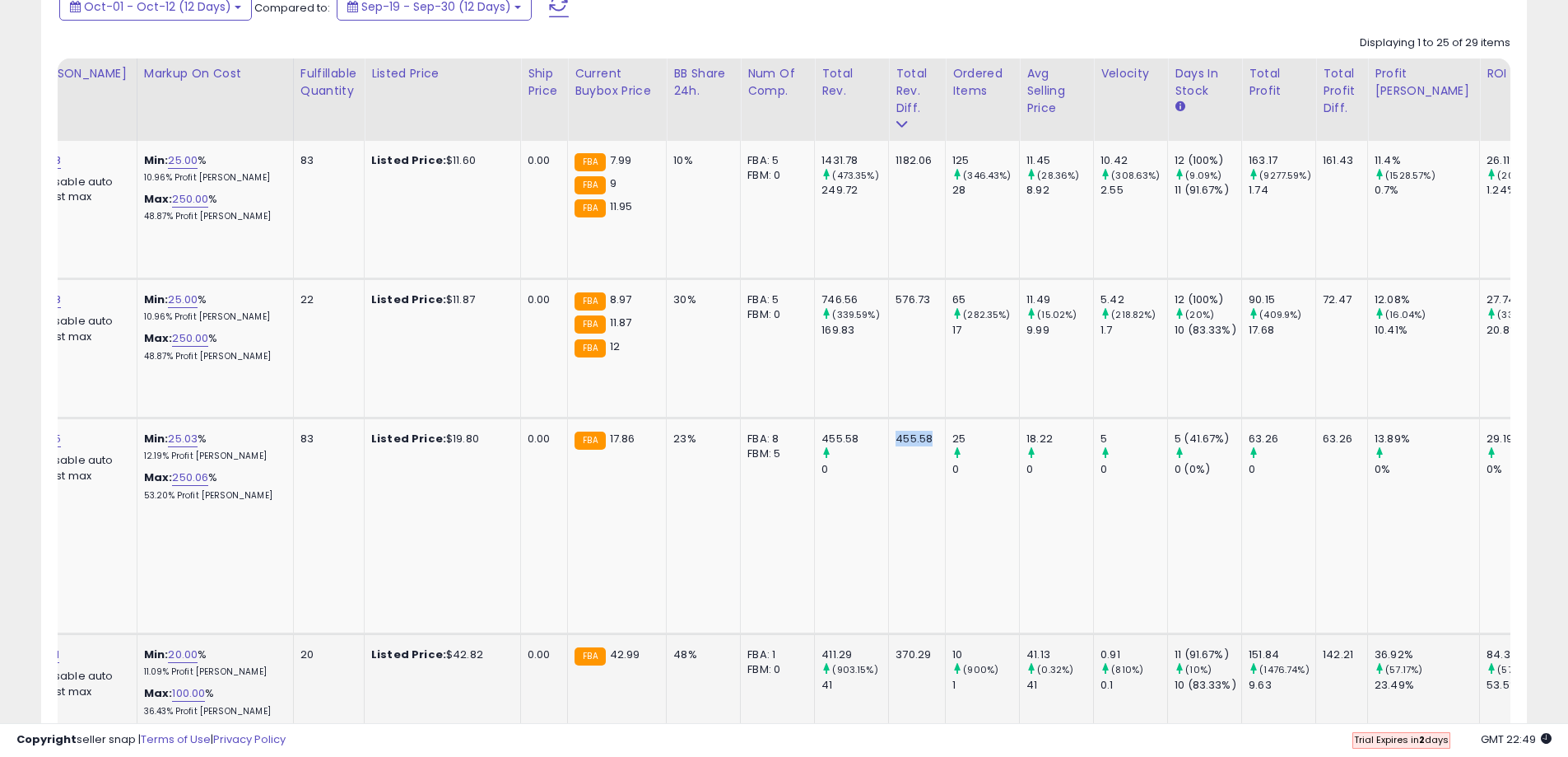
drag, startPoint x: 877, startPoint y: 438, endPoint x: 449, endPoint y: 668, distance: 485.9
click at [919, 445] on td "455.58" at bounding box center [918, 526] width 57 height 216
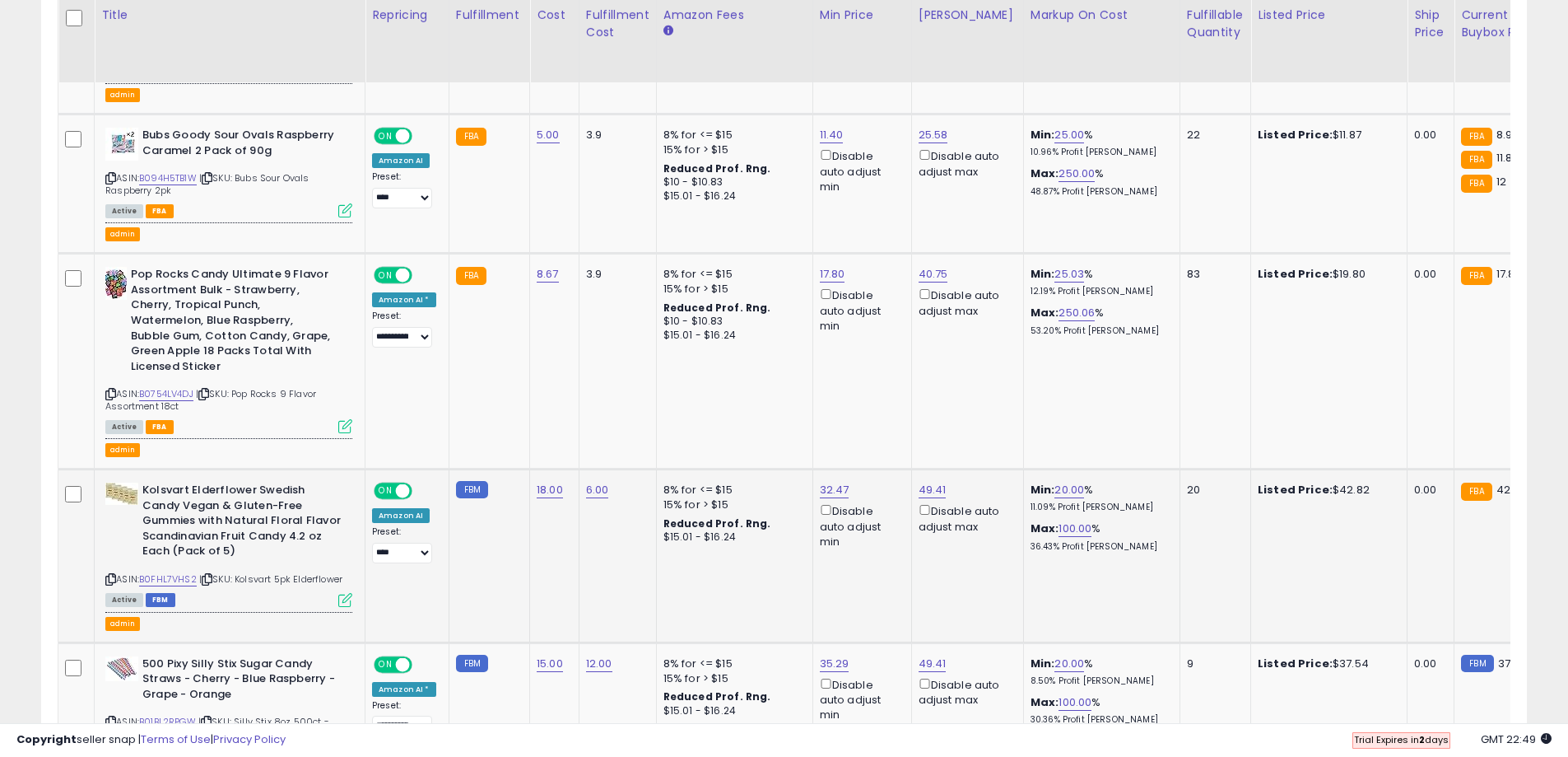
click at [210, 578] on icon at bounding box center [206, 578] width 11 height 9
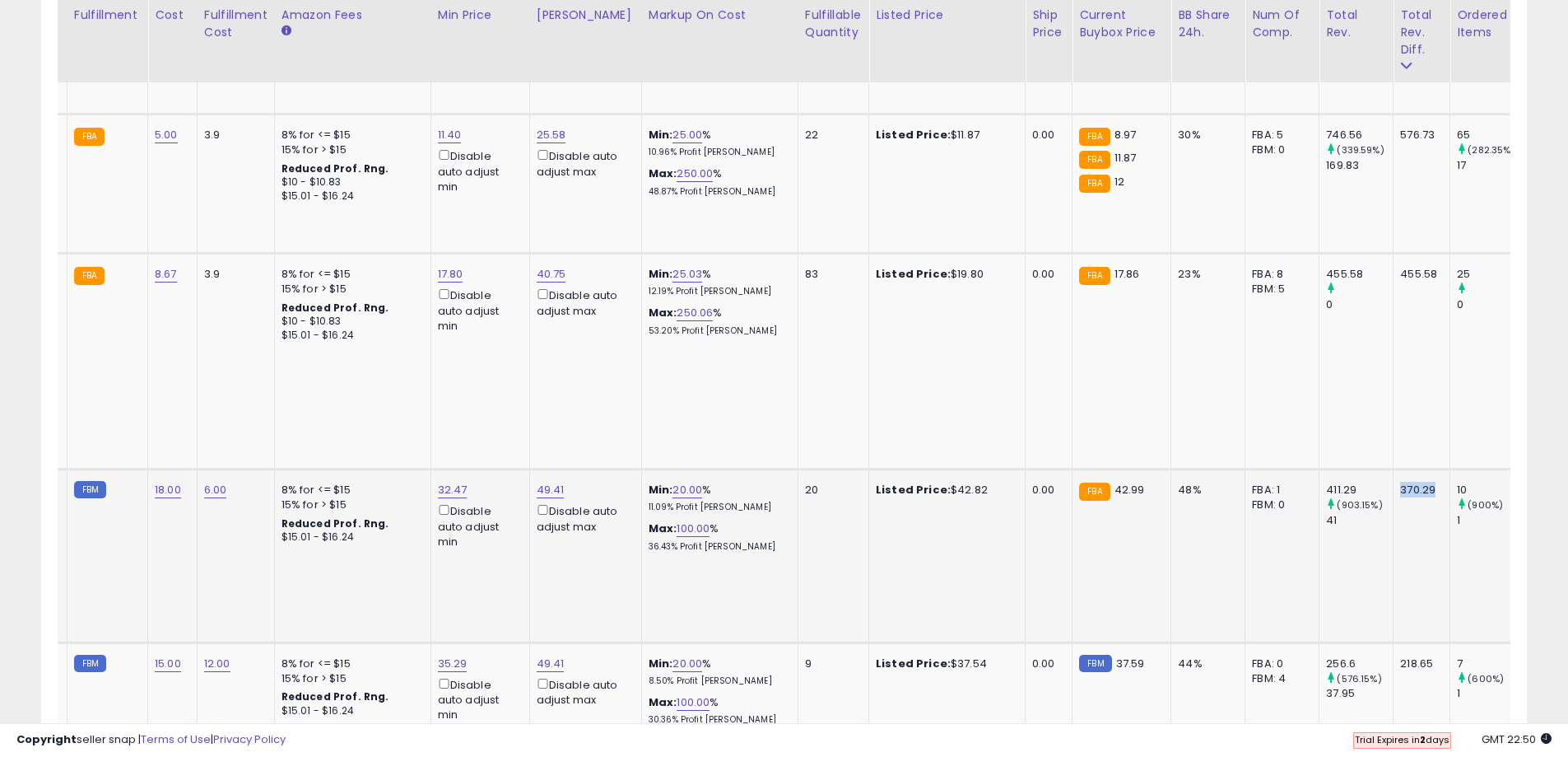
drag, startPoint x: 1379, startPoint y: 489, endPoint x: 1404, endPoint y: 493, distance: 25.3
click at [1408, 493] on td "370.29" at bounding box center [1422, 555] width 57 height 173
